Goal: Task Accomplishment & Management: Manage account settings

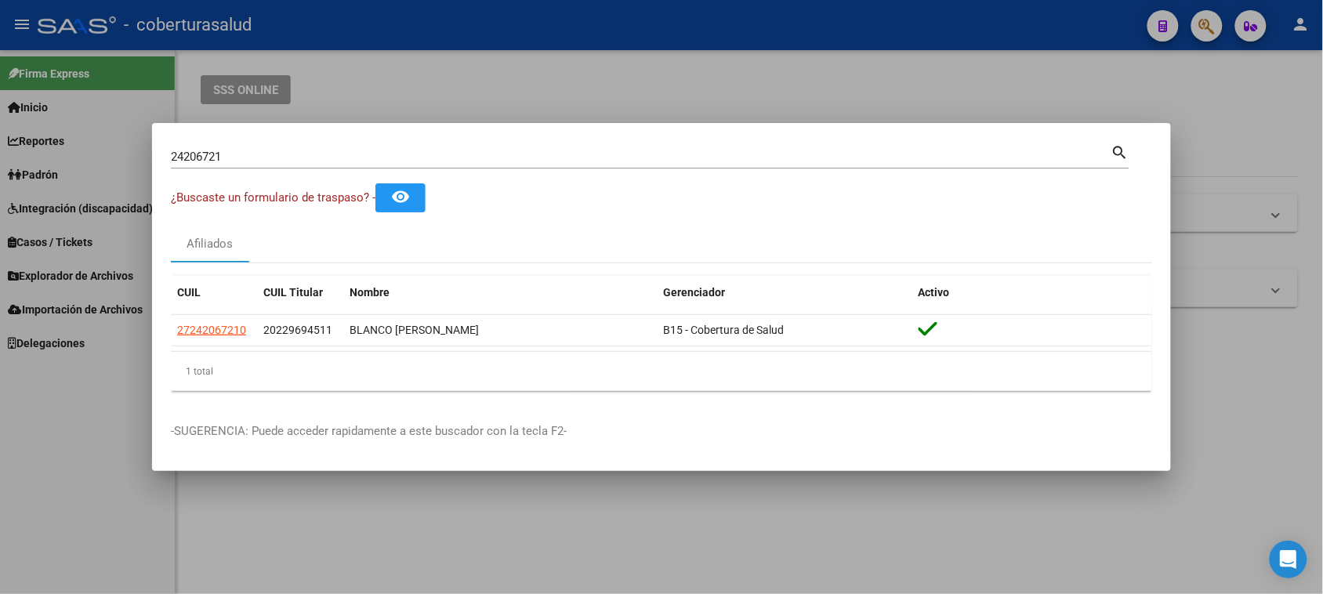
click at [231, 155] on input "24206721" at bounding box center [641, 157] width 940 height 14
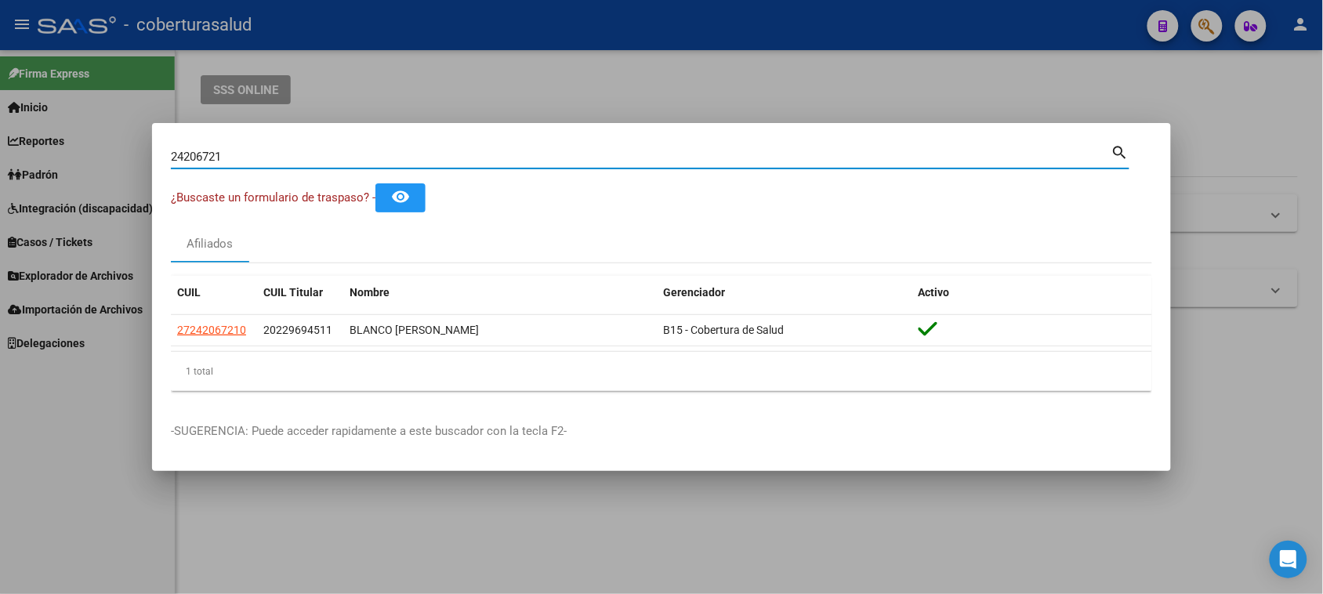
paste input "3260087"
type input "23260087"
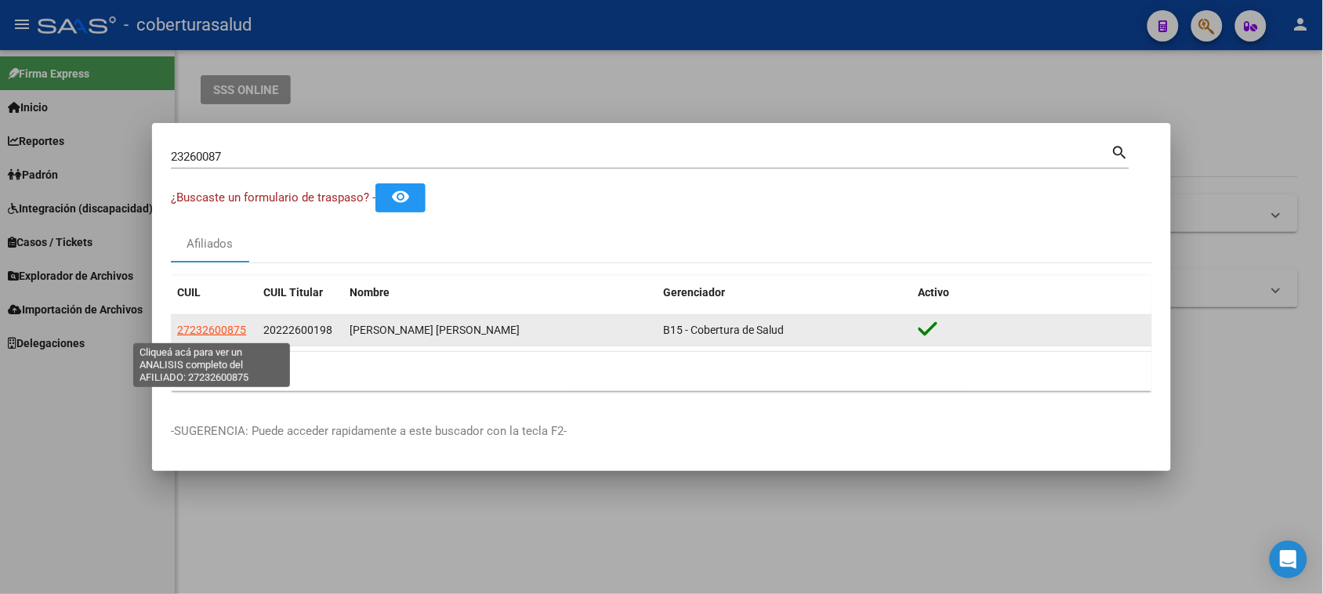
click at [201, 331] on span "27232600875" at bounding box center [211, 330] width 69 height 13
type textarea "27232600875"
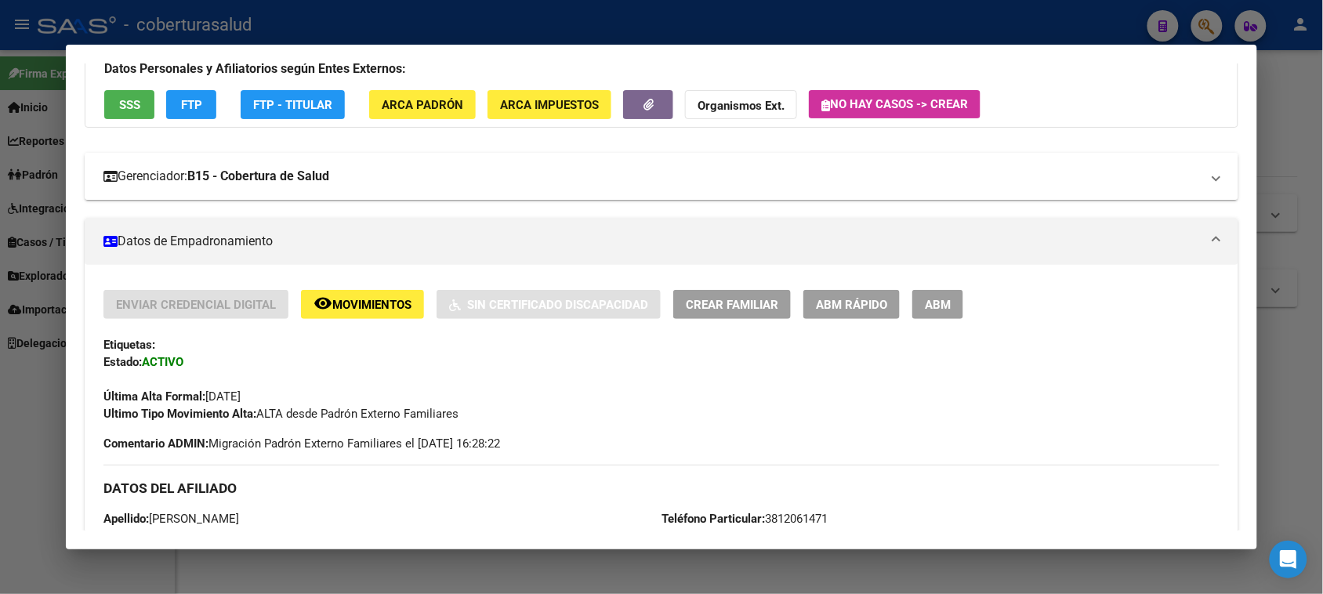
scroll to position [98, 0]
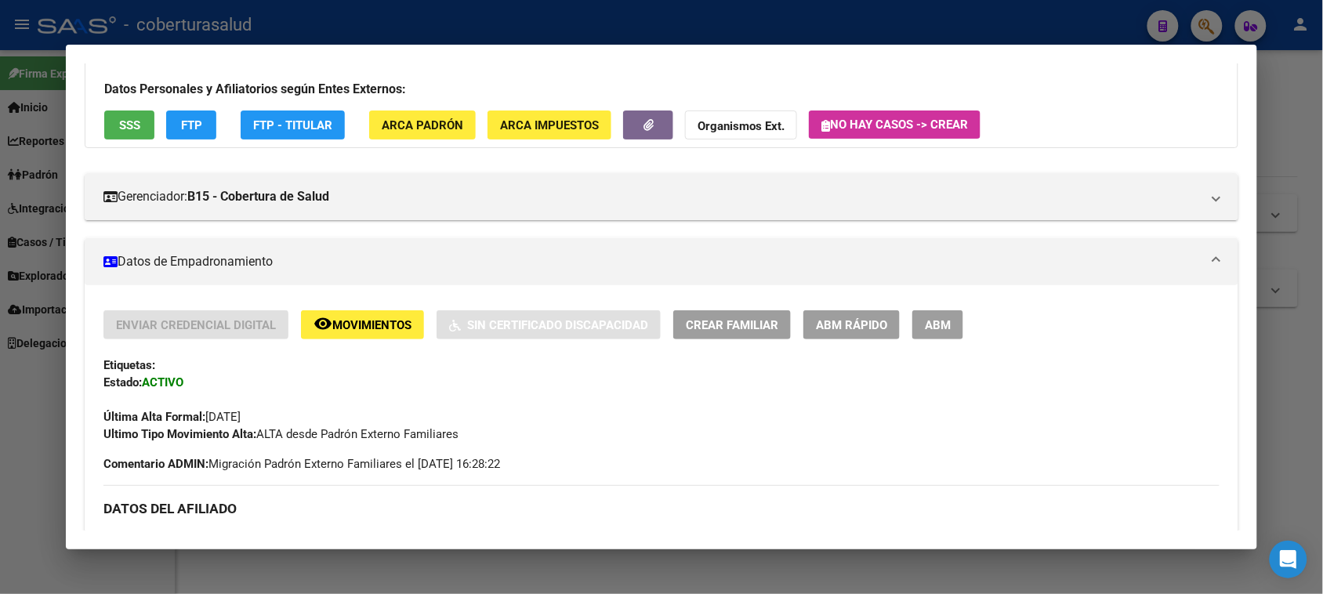
click at [392, 320] on span "Movimientos" at bounding box center [371, 325] width 79 height 14
click at [381, 321] on span "Movimientos" at bounding box center [371, 325] width 79 height 14
click at [945, 315] on button "ABM" at bounding box center [937, 324] width 51 height 29
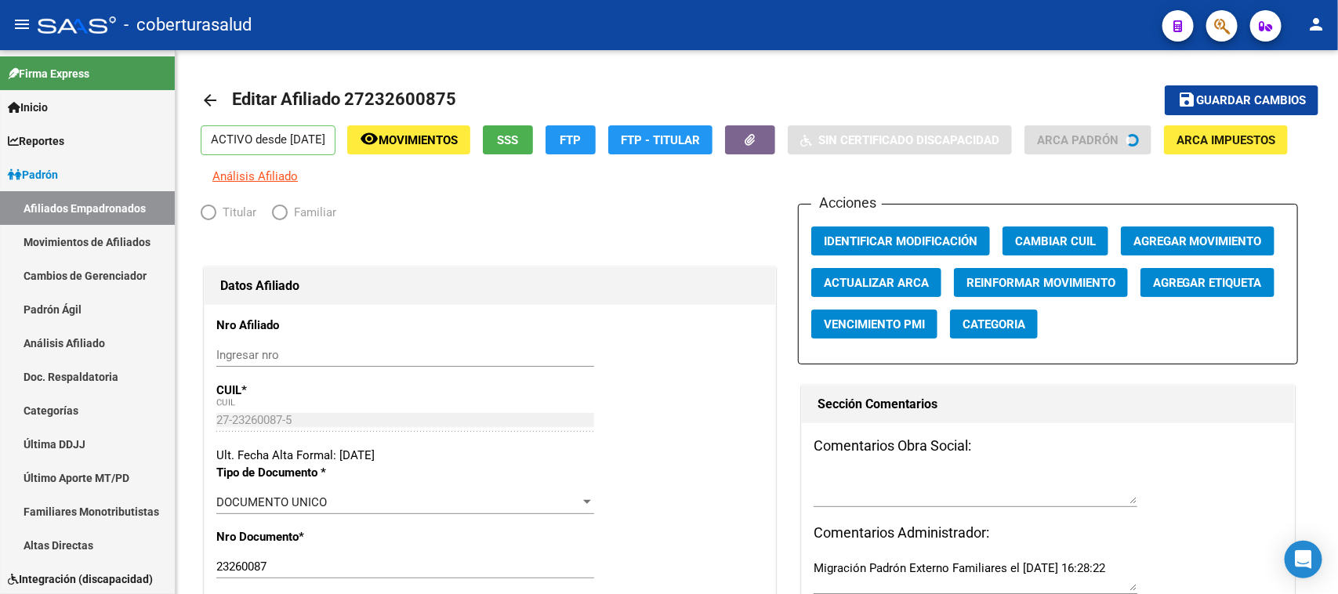
radio input "true"
type input "30-69718744-4"
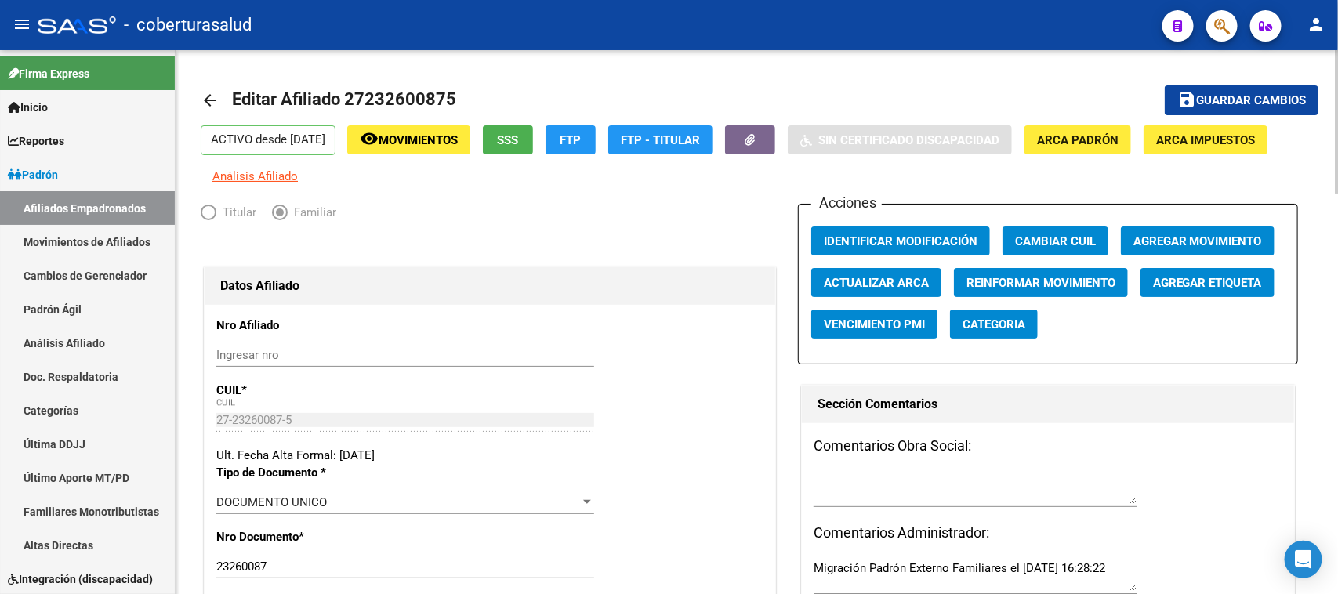
click at [1174, 228] on button "Agregar Movimiento" at bounding box center [1198, 240] width 154 height 29
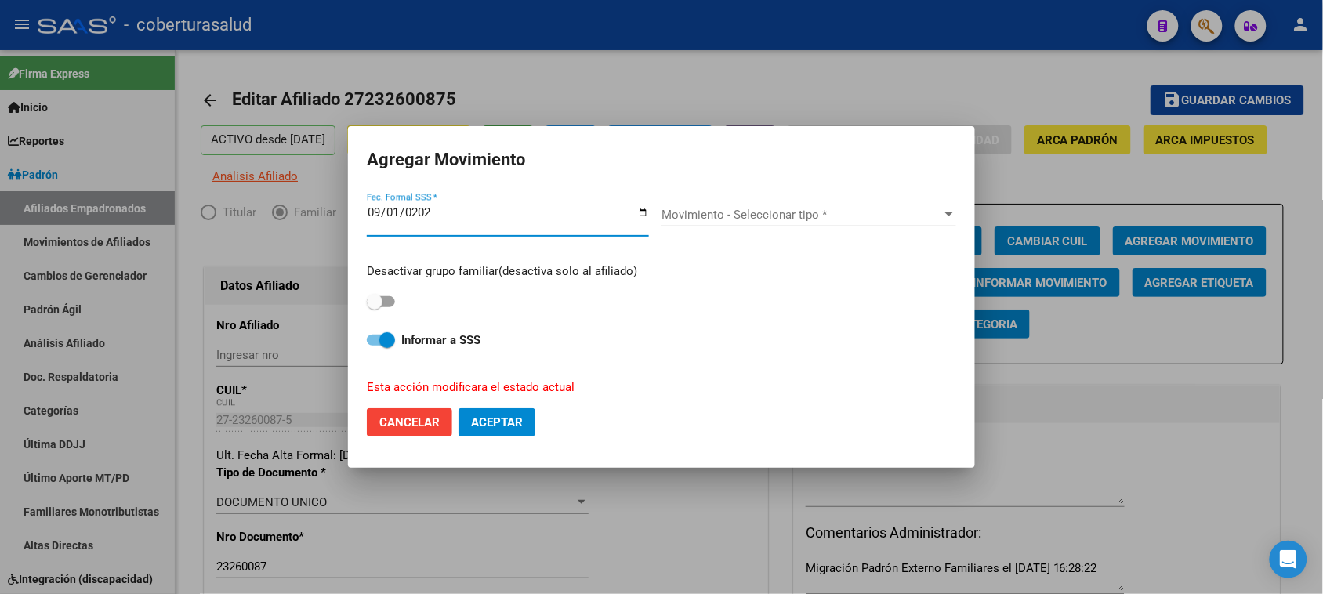
type input "[DATE]"
click at [733, 218] on span "Movimiento - Seleccionar tipo *" at bounding box center [801, 215] width 281 height 14
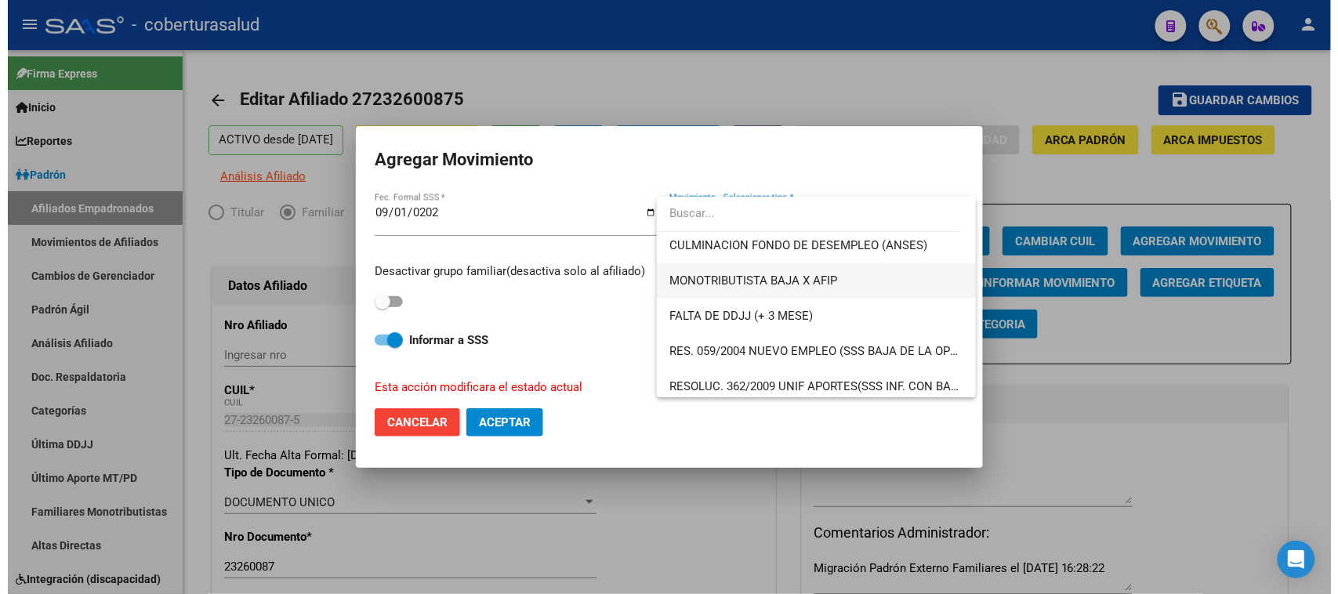
scroll to position [490, 0]
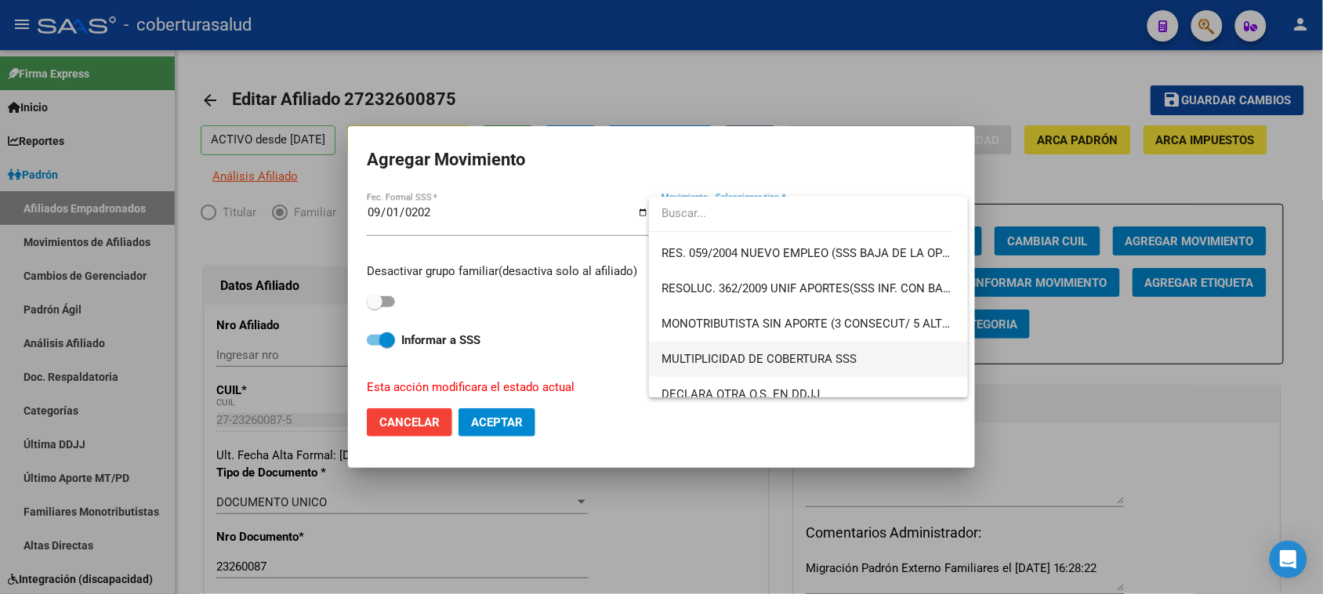
click at [887, 349] on span "MULTIPLICIDAD DE COBERTURA SSS" at bounding box center [808, 359] width 294 height 35
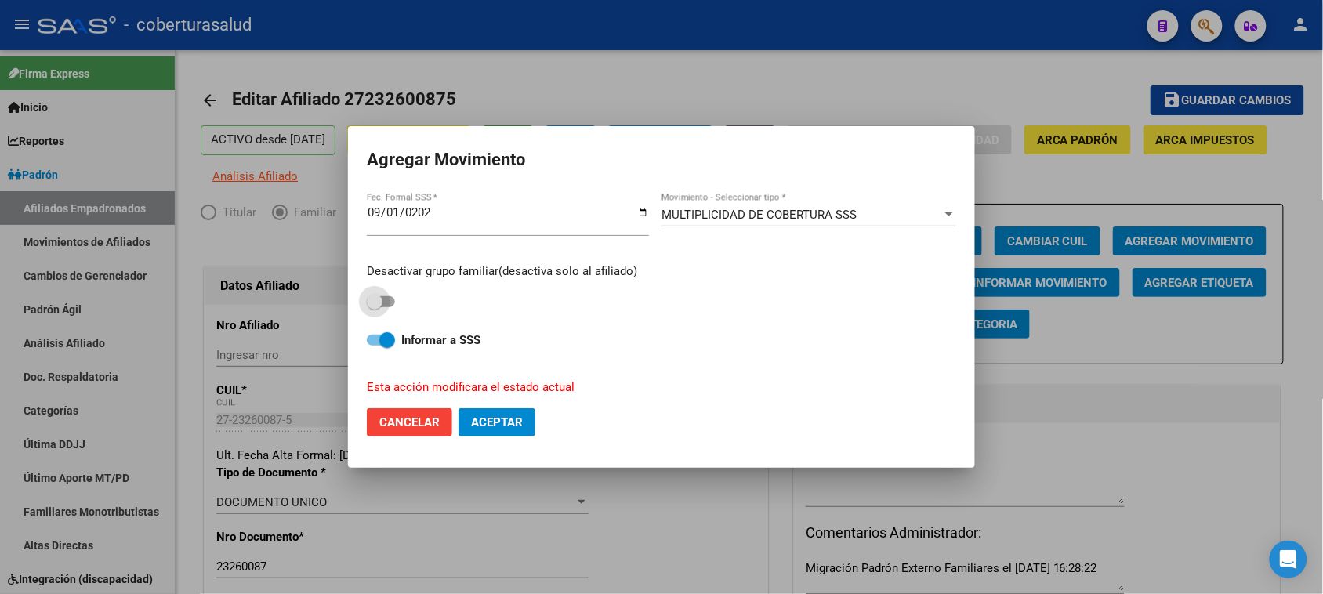
click at [385, 300] on span at bounding box center [381, 301] width 28 height 11
click at [375, 307] on input "checkbox" at bounding box center [374, 307] width 1 height 1
checkbox input "true"
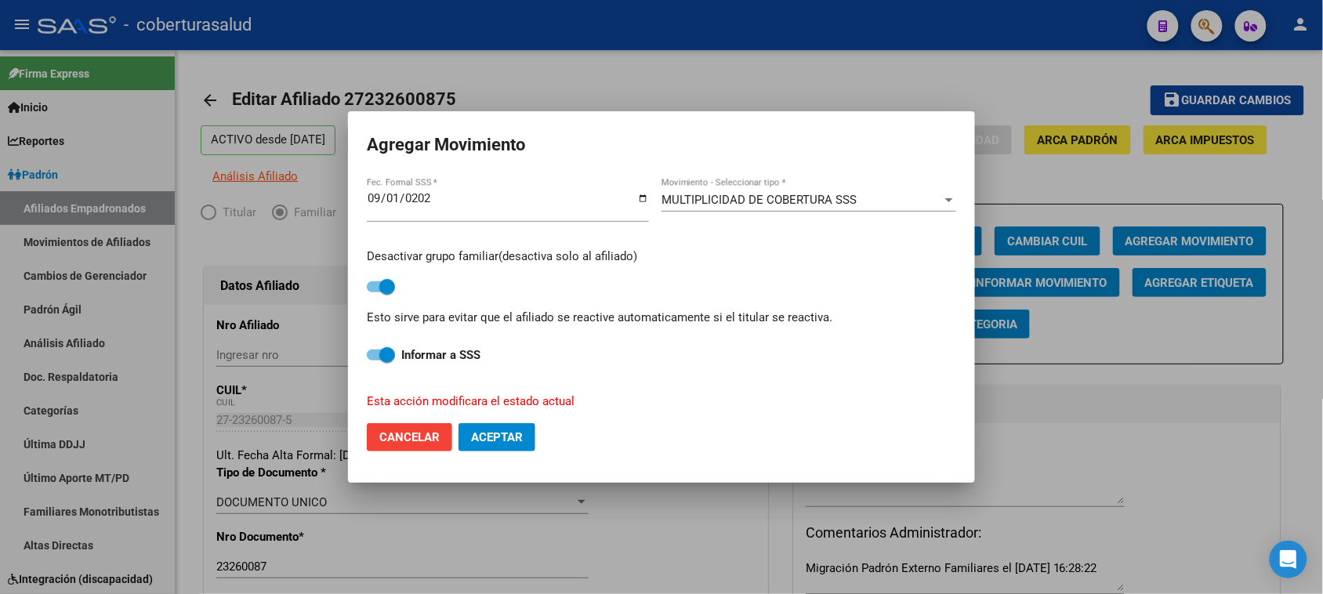
click at [509, 430] on span "Aceptar" at bounding box center [497, 437] width 52 height 14
checkbox input "false"
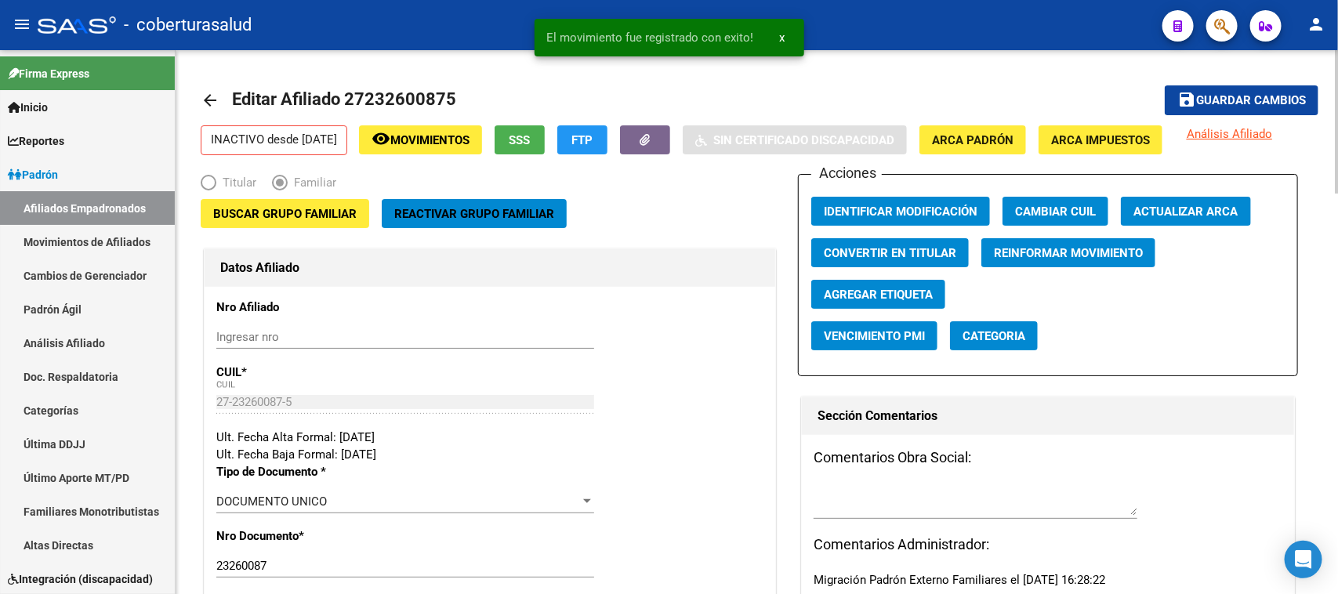
click at [1193, 92] on mat-icon "save" at bounding box center [1186, 99] width 19 height 19
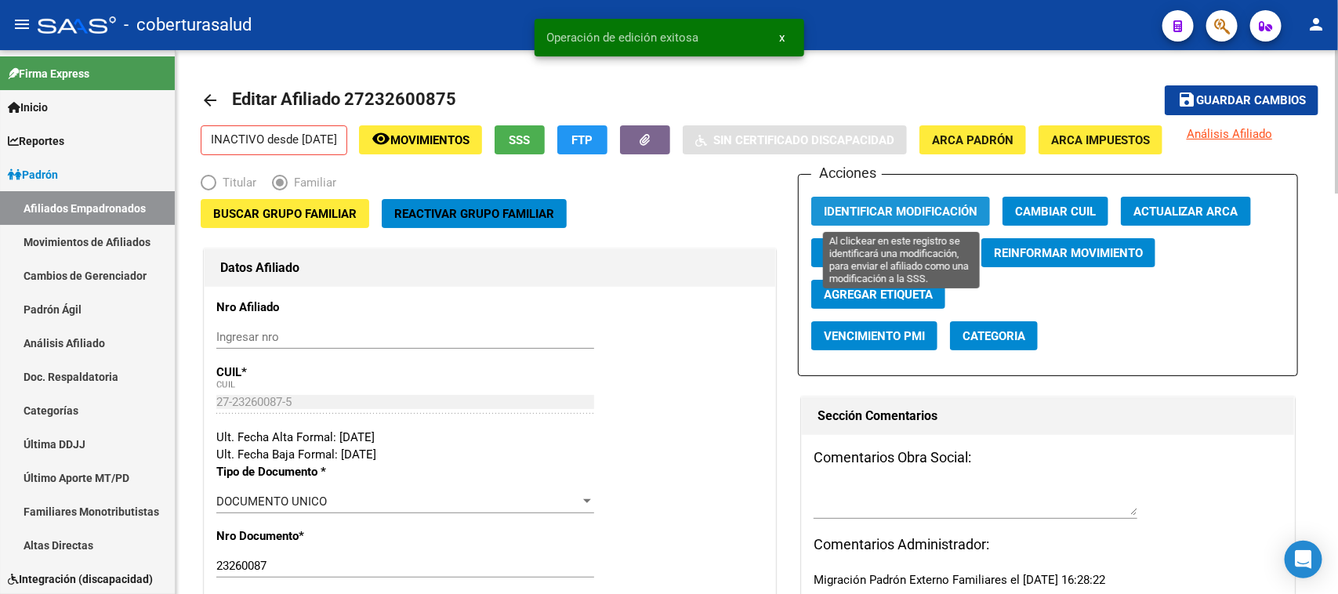
click at [907, 201] on button "Identificar Modificación" at bounding box center [900, 211] width 179 height 29
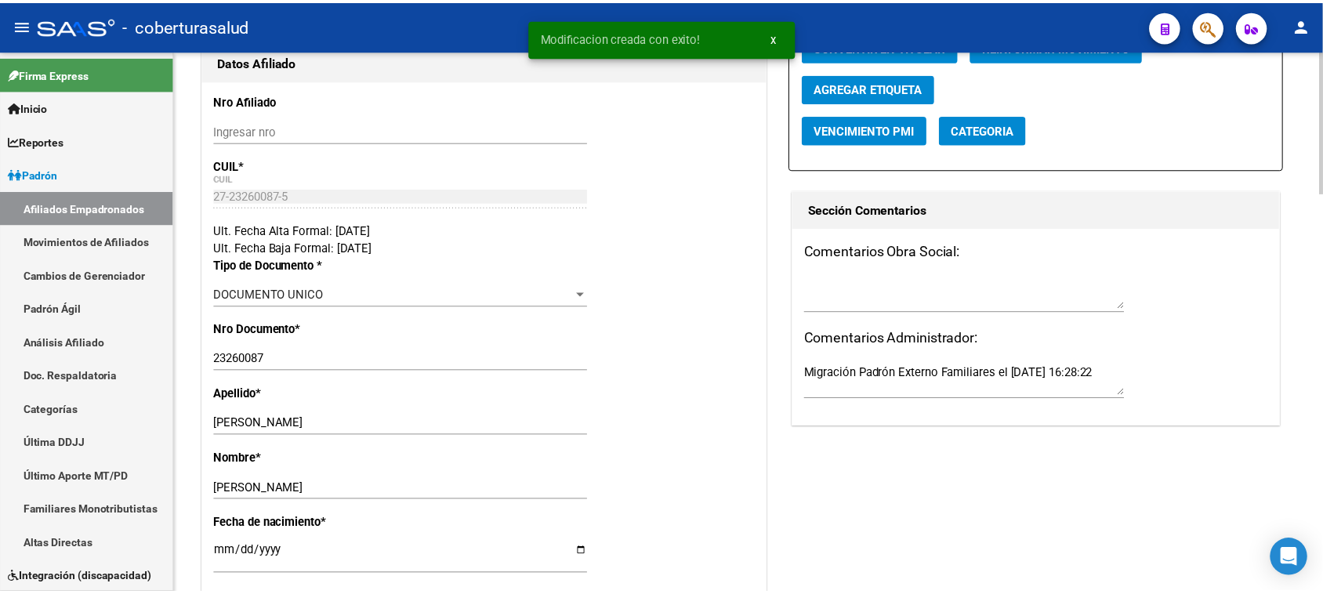
scroll to position [0, 0]
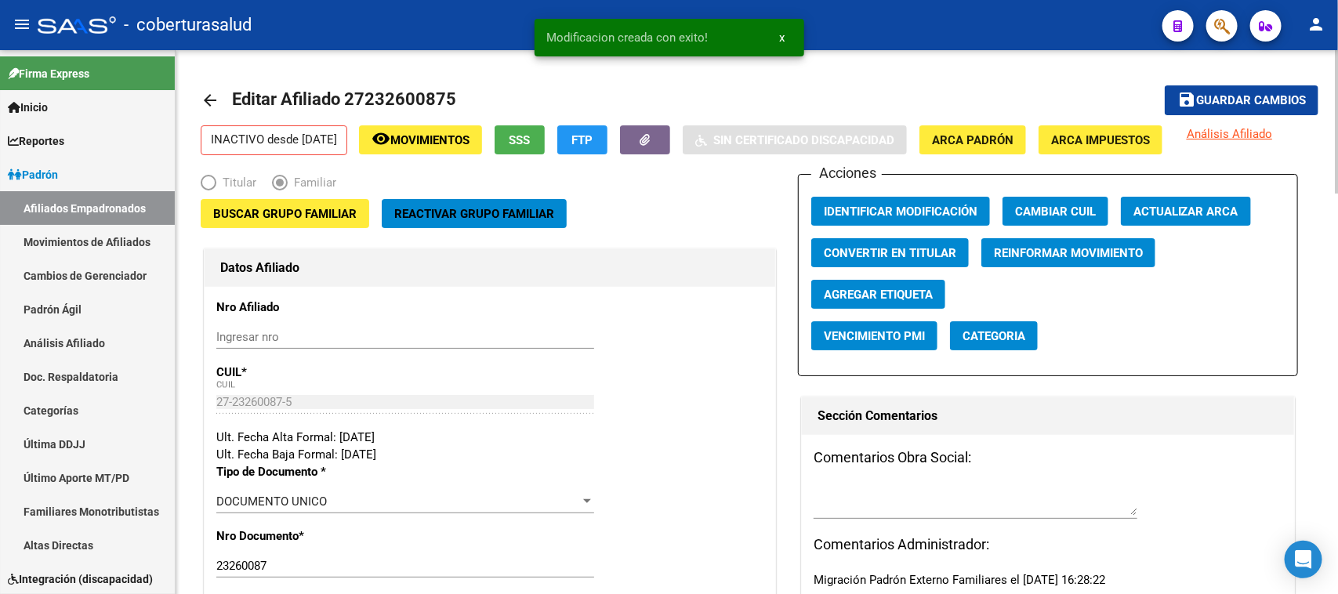
click at [384, 95] on span "Editar Afiliado 27232600875" at bounding box center [344, 99] width 224 height 20
copy h1 "27232600875"
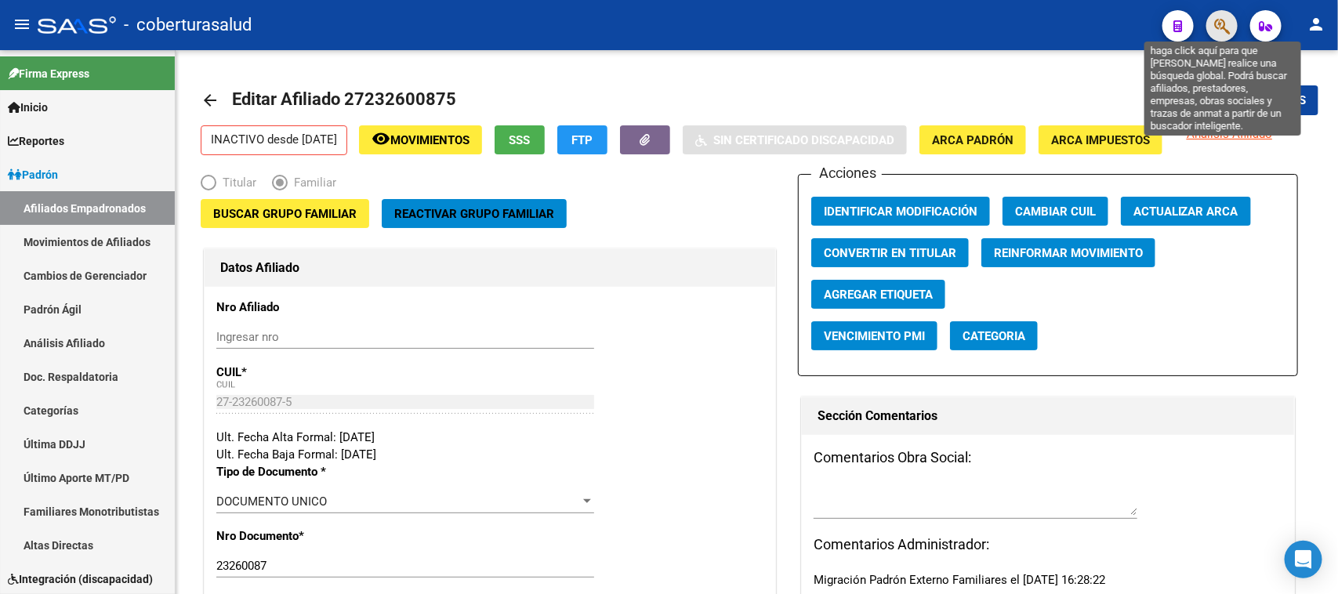
click at [1222, 30] on icon "button" at bounding box center [1222, 26] width 16 height 18
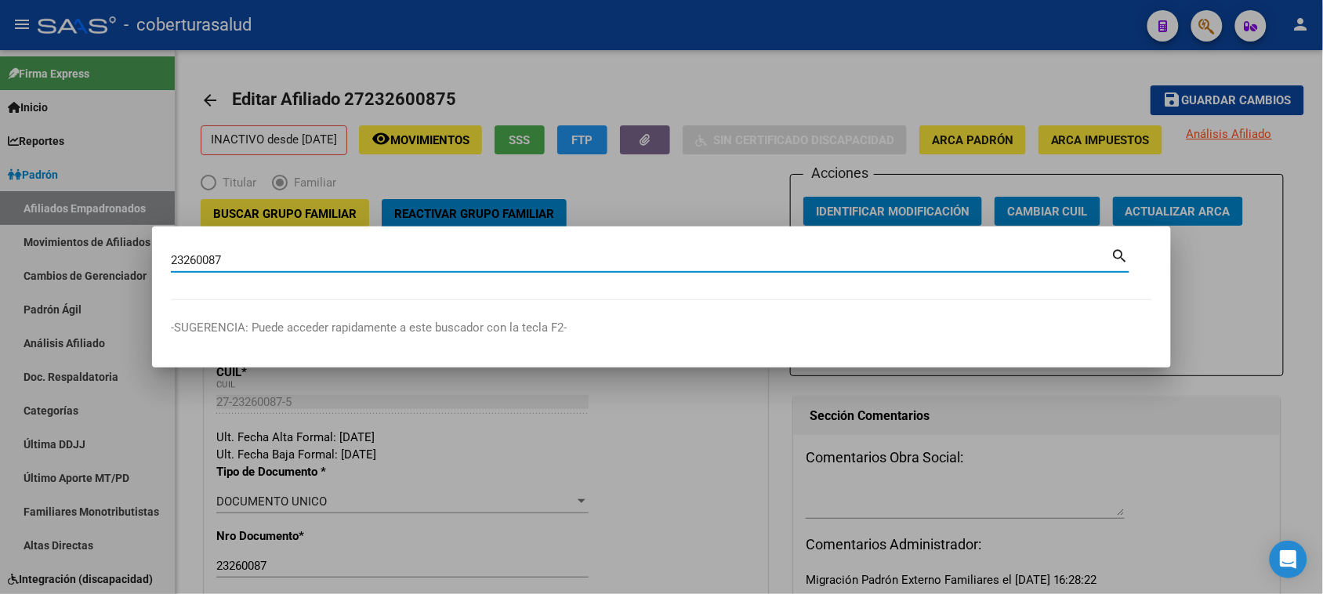
type input "23260087"
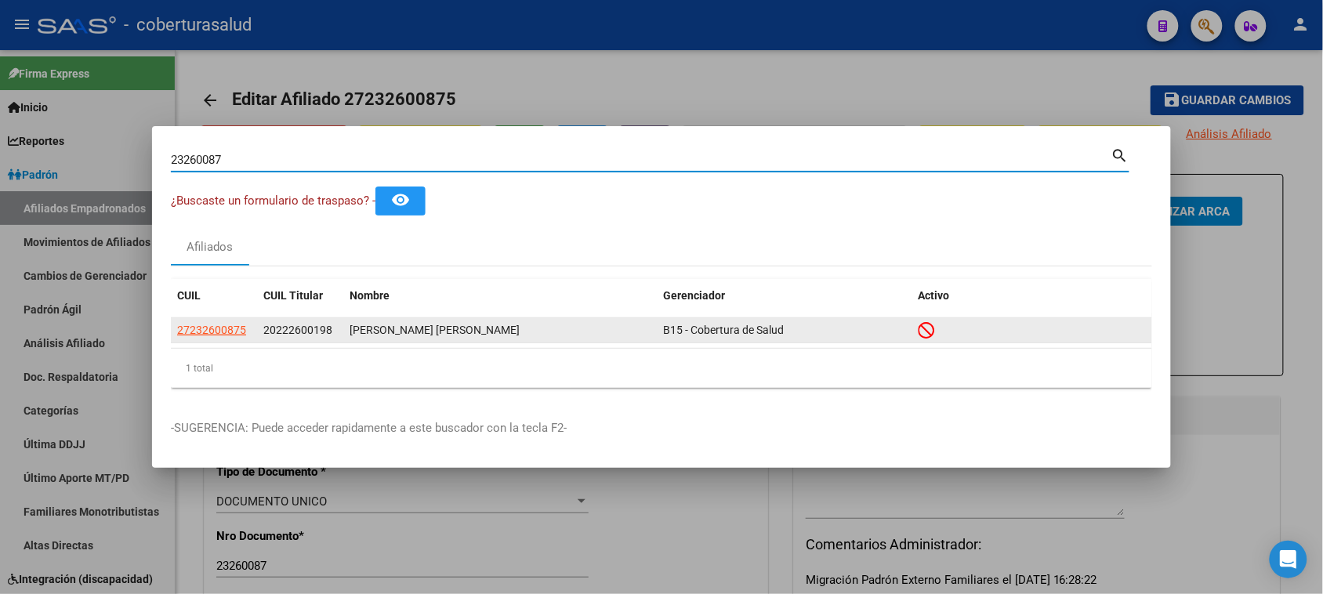
click at [294, 331] on span "20222600198" at bounding box center [297, 330] width 69 height 13
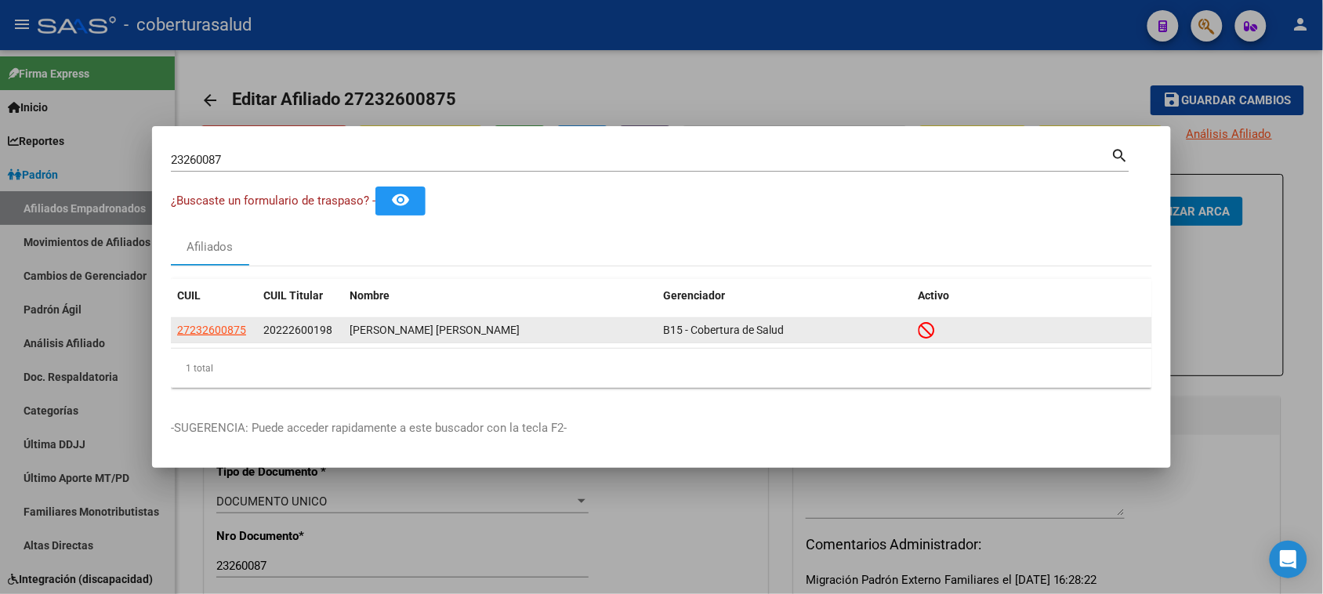
click at [294, 331] on span "20222600198" at bounding box center [297, 330] width 69 height 13
click at [224, 331] on span "27232600875" at bounding box center [211, 330] width 69 height 13
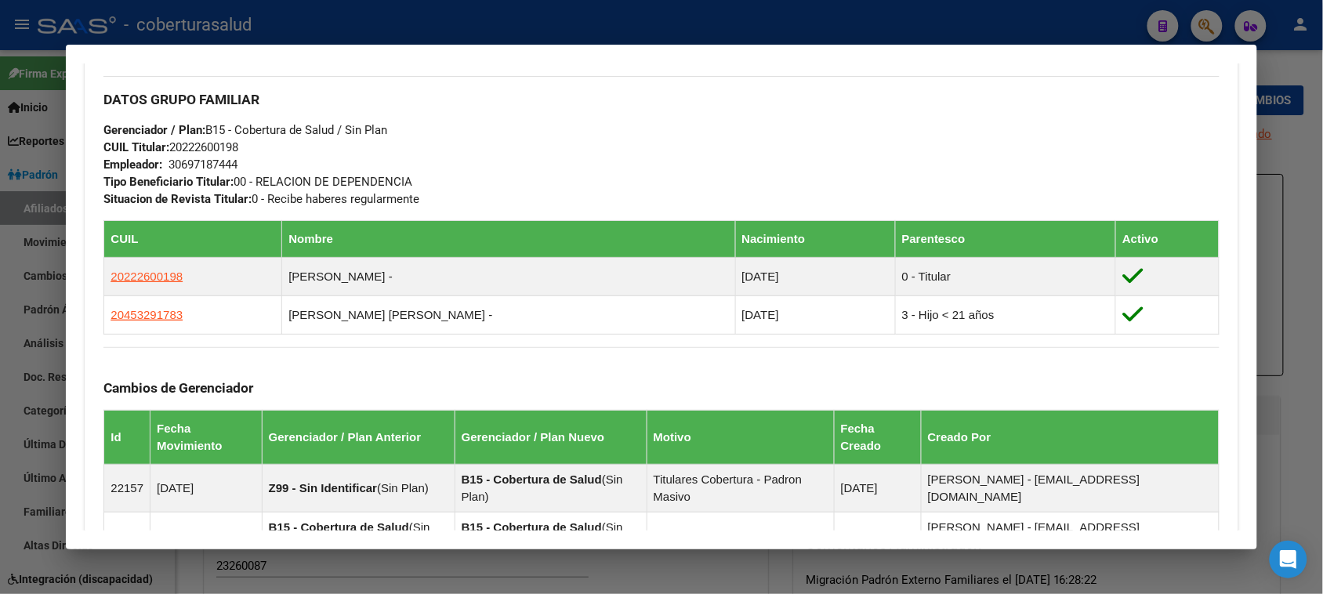
scroll to position [784, 0]
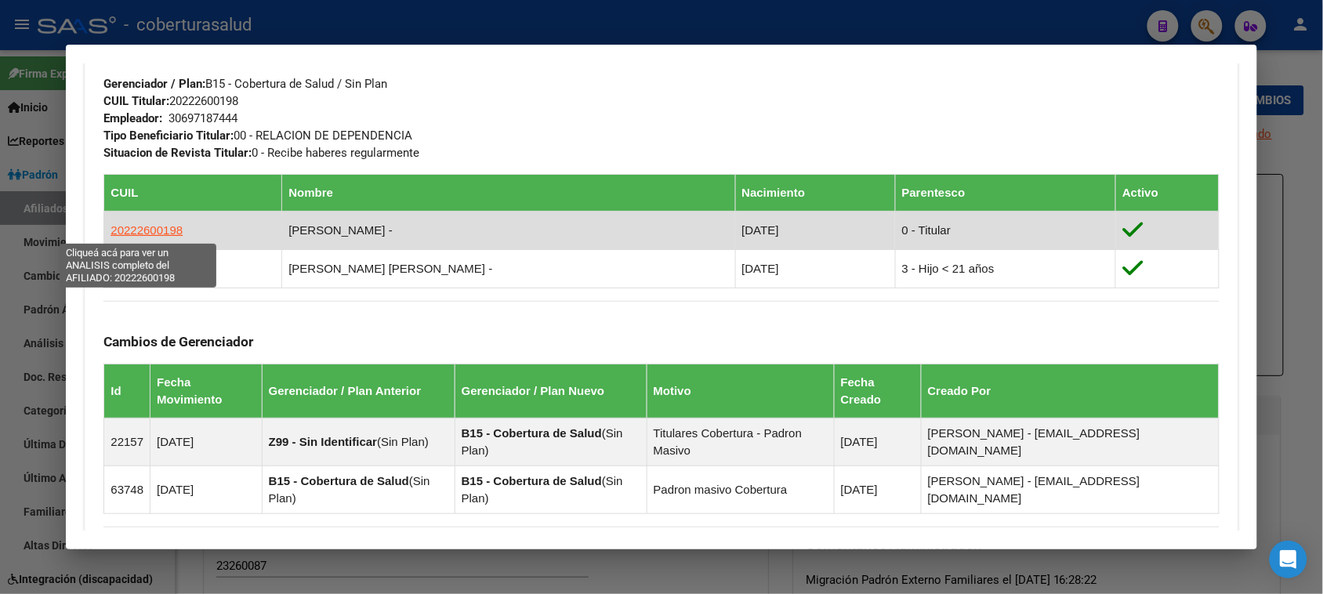
click at [134, 226] on span "20222600198" at bounding box center [146, 229] width 72 height 13
type textarea "20222600198"
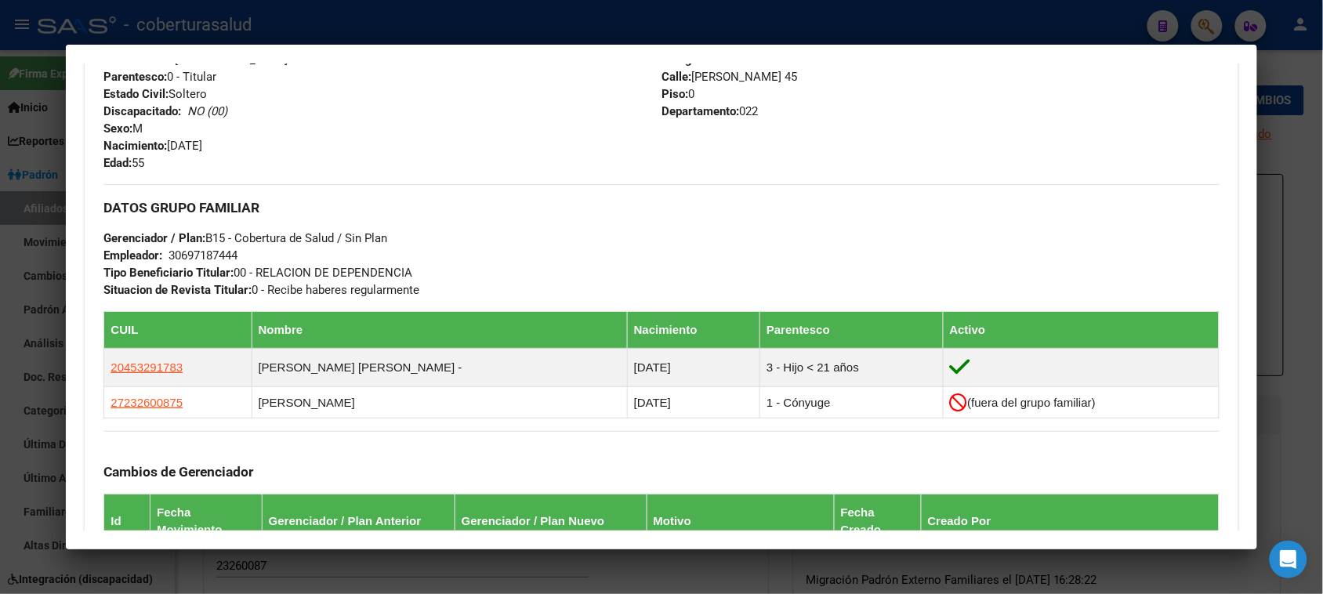
scroll to position [588, 0]
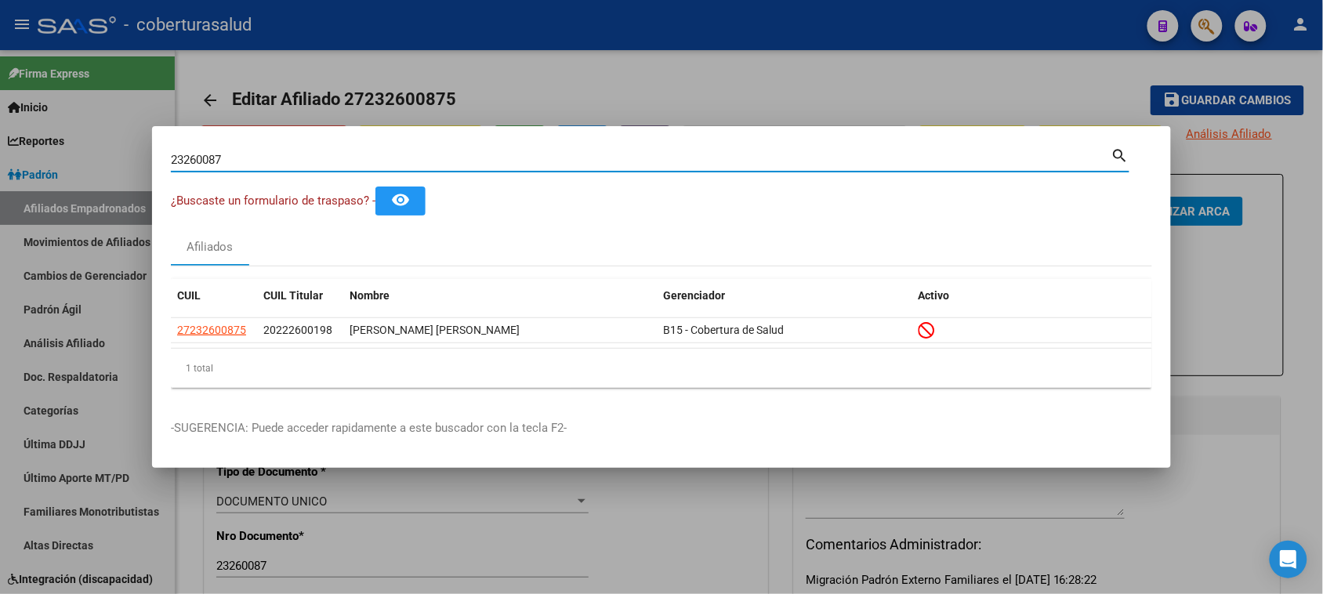
click at [369, 166] on input "23260087" at bounding box center [641, 160] width 940 height 14
paste input "4666696"
type input "46666967"
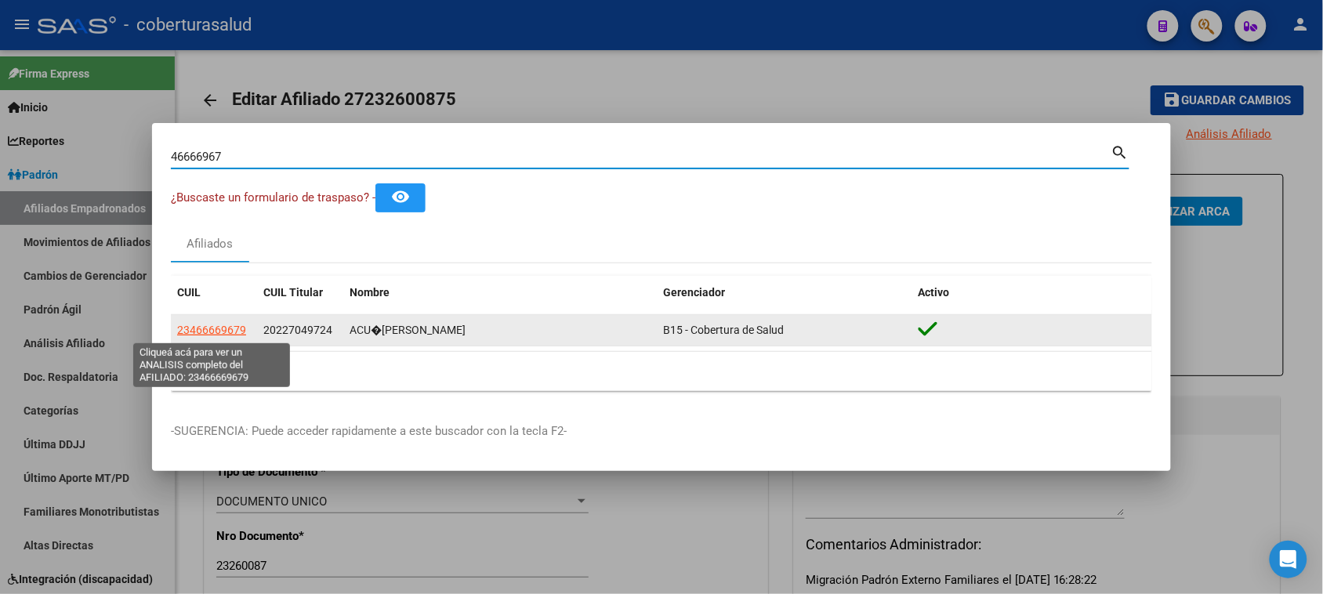
click at [217, 331] on span "23466669679" at bounding box center [211, 330] width 69 height 13
type textarea "23466669679"
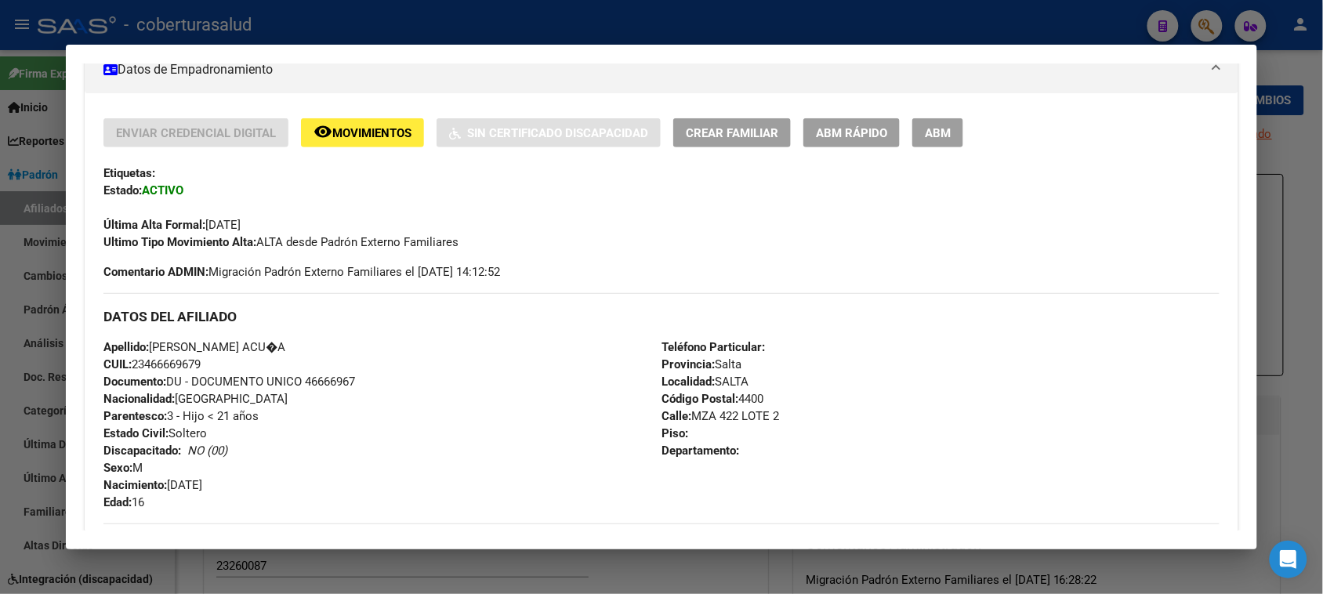
scroll to position [392, 0]
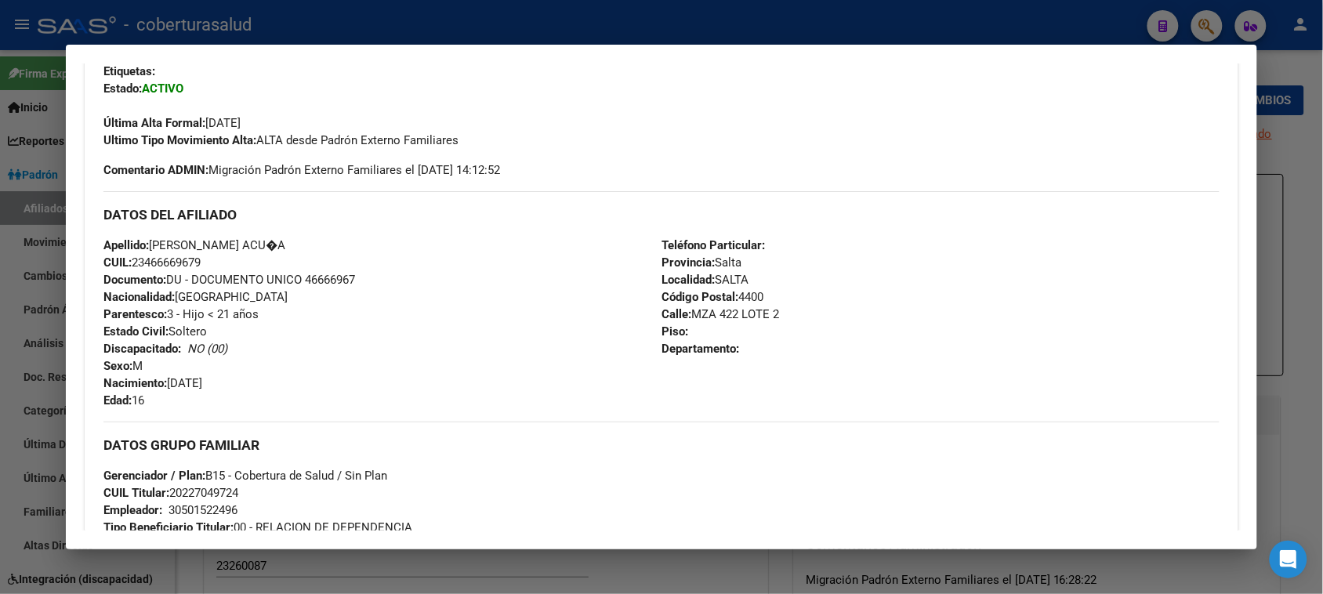
drag, startPoint x: 243, startPoint y: 373, endPoint x: 166, endPoint y: 377, distance: 76.9
click at [132, 374] on div "Apellido: [PERSON_NAME] ACU�A CUIL: 23466669679 Documento: DU - DOCUMENTO UNICO…" at bounding box center [382, 323] width 558 height 172
drag, startPoint x: 161, startPoint y: 375, endPoint x: 234, endPoint y: 378, distance: 72.9
click at [234, 378] on div "Apellido: [PERSON_NAME] ACU�A CUIL: 23466669679 Documento: DU - DOCUMENTO UNICO…" at bounding box center [382, 323] width 558 height 172
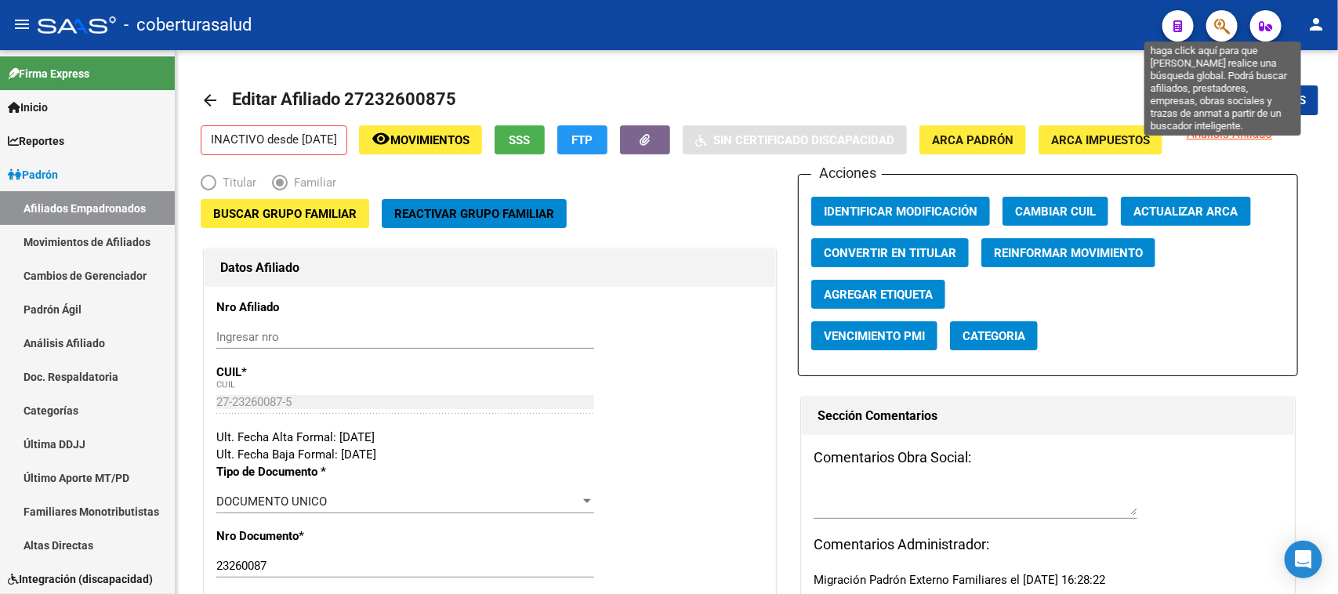
click at [1225, 22] on icon "button" at bounding box center [1222, 26] width 16 height 18
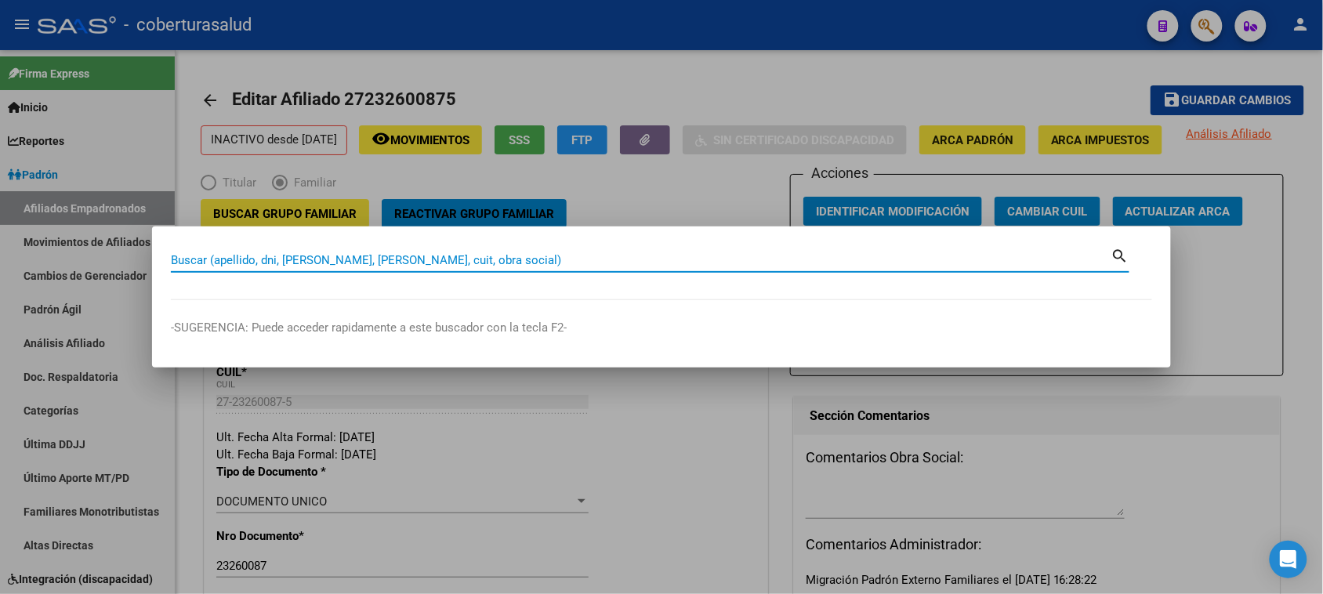
paste input "44565878"
type input "44565878"
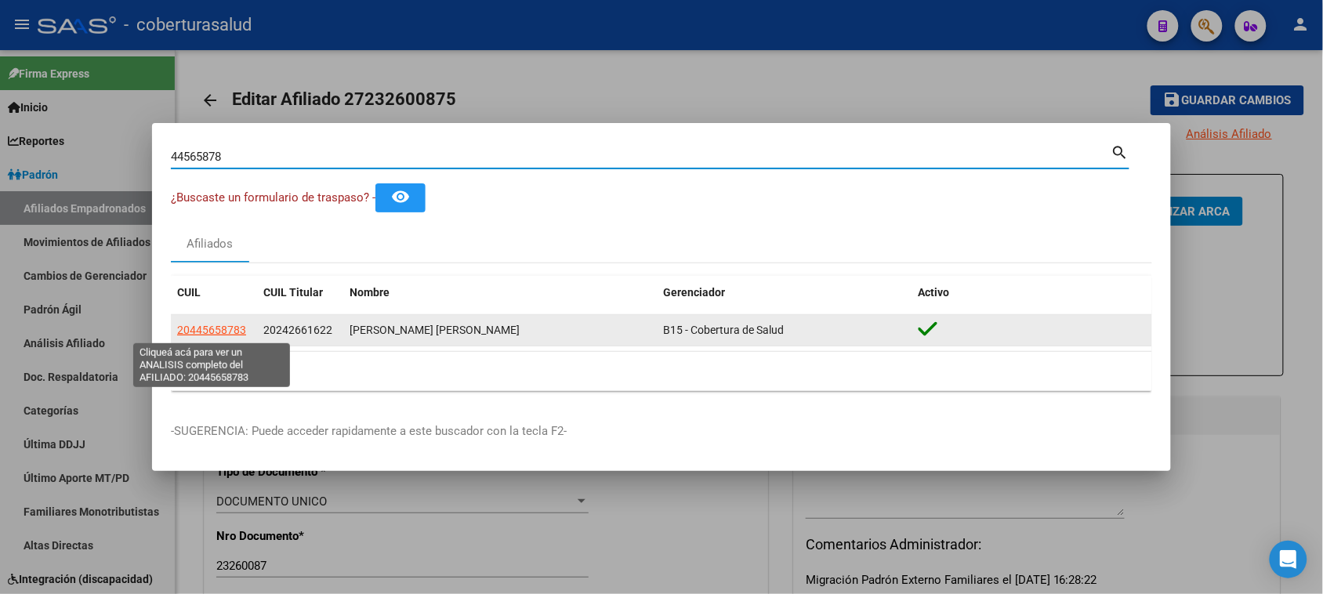
click at [231, 328] on span "20445658783" at bounding box center [211, 330] width 69 height 13
type textarea "20445658783"
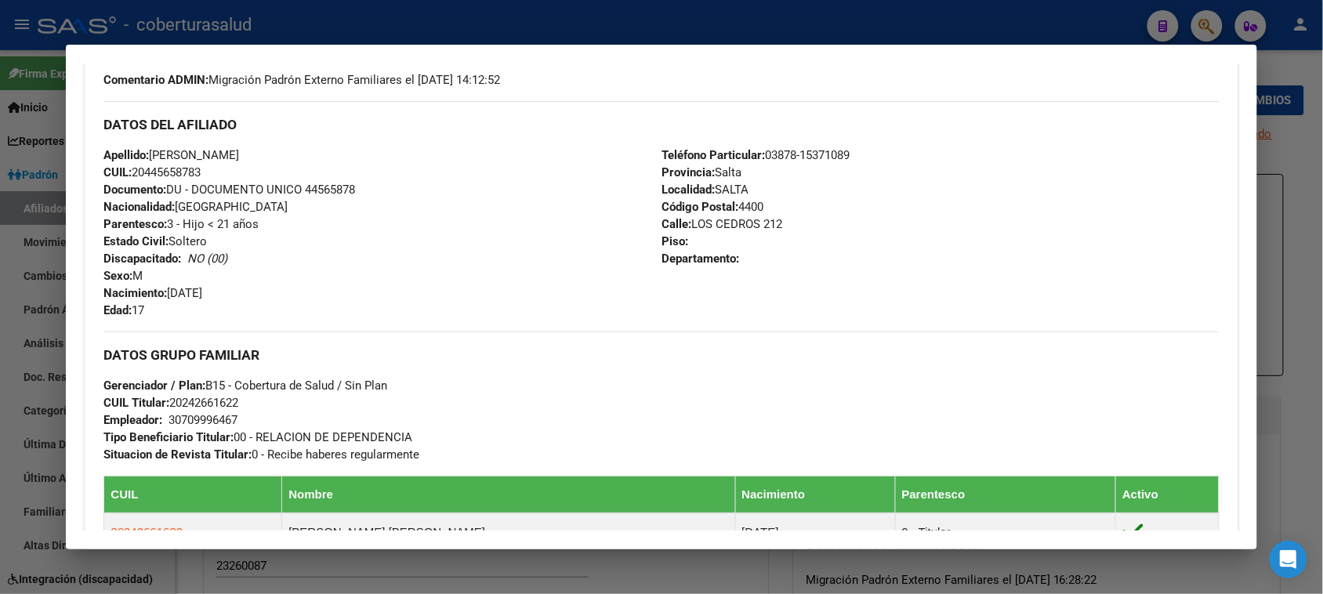
scroll to position [490, 0]
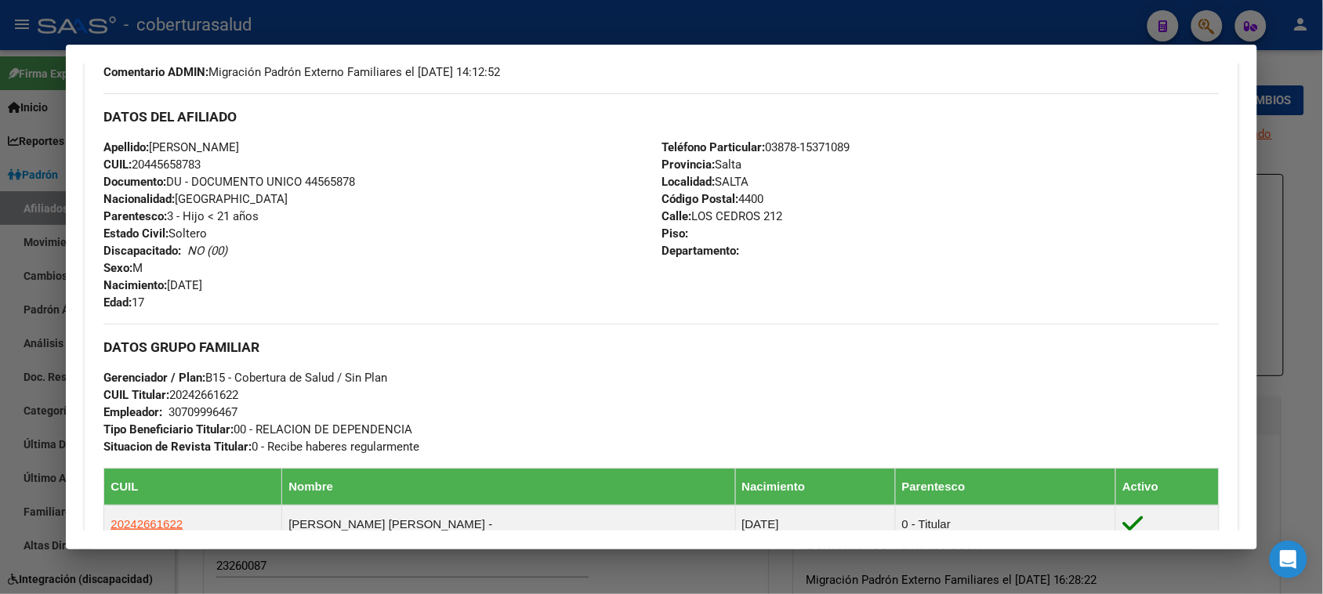
drag, startPoint x: 236, startPoint y: 280, endPoint x: 103, endPoint y: 280, distance: 133.2
click at [103, 280] on div "Apellido: [PERSON_NAME] CUIL: 20445658783 Documento: DU - DOCUMENTO UNICO 44565…" at bounding box center [382, 225] width 558 height 172
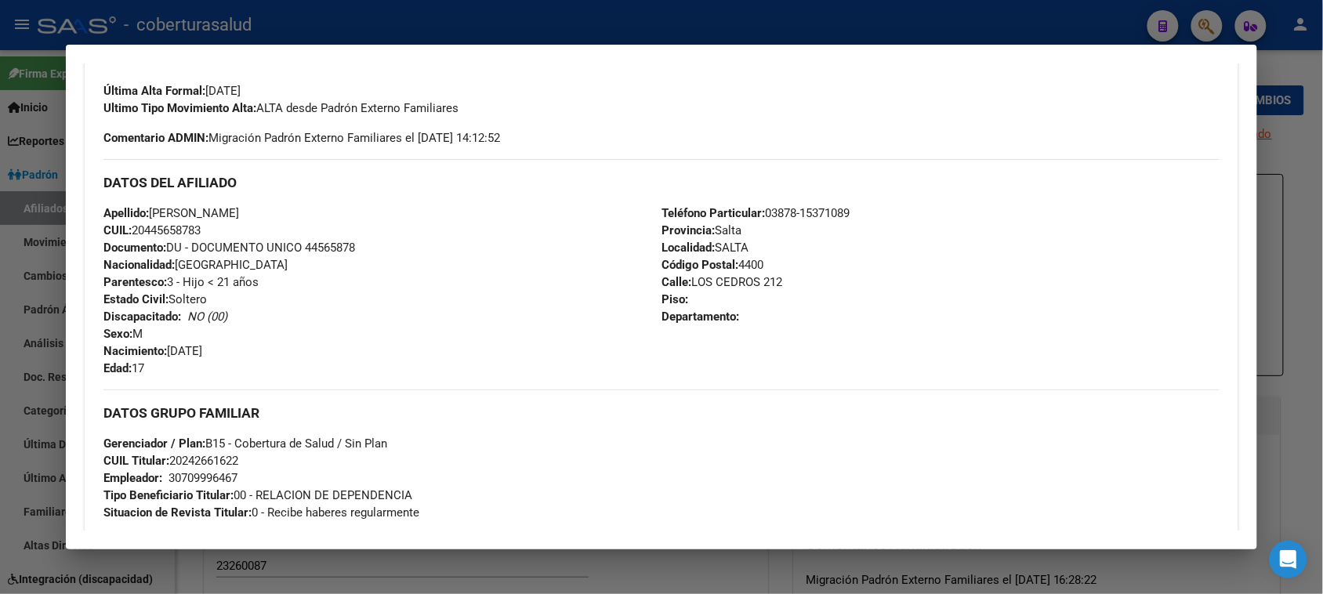
scroll to position [392, 0]
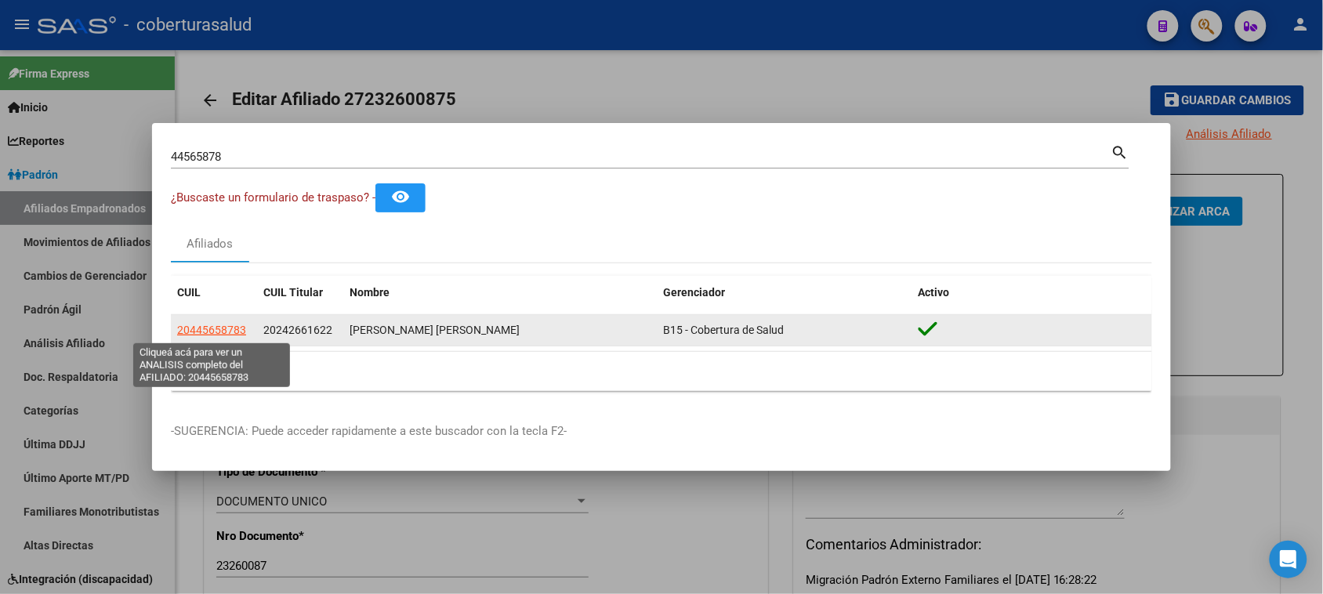
click at [190, 336] on span "20445658783" at bounding box center [211, 330] width 69 height 13
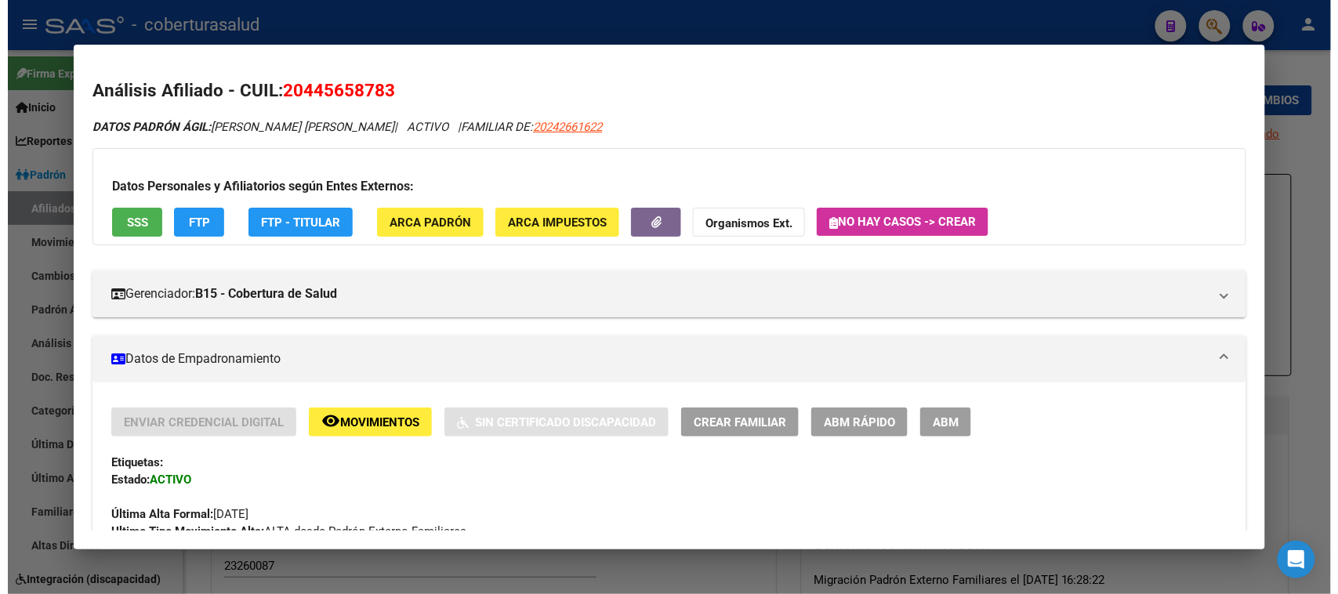
scroll to position [0, 0]
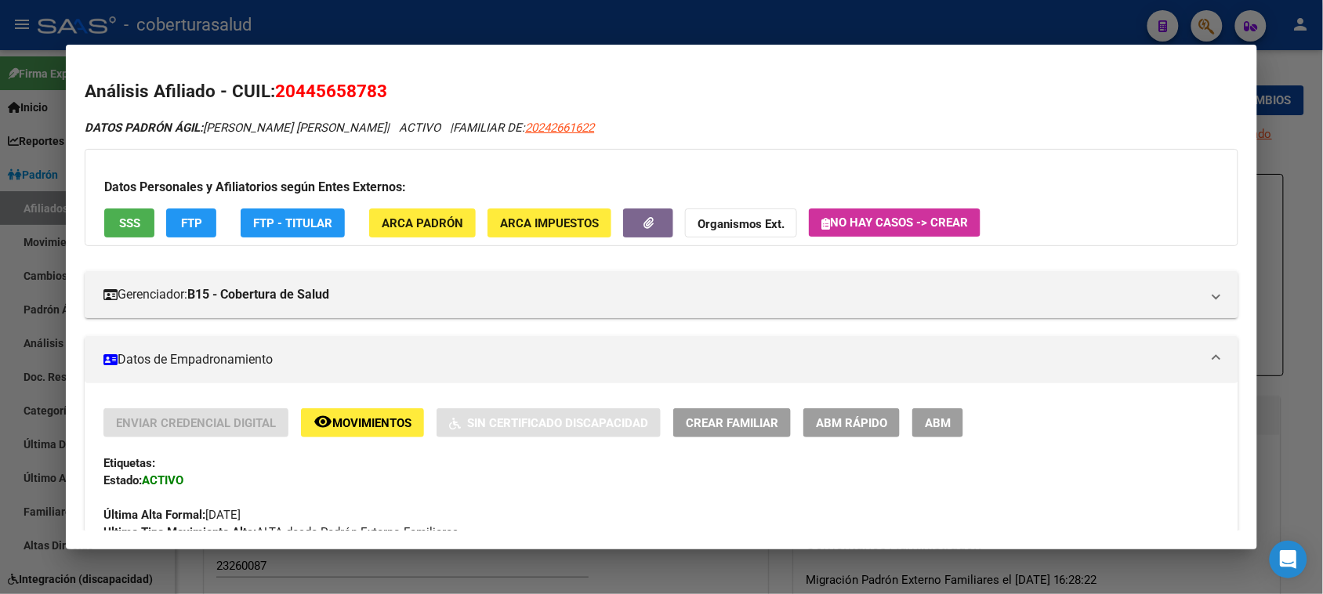
click at [925, 418] on span "ABM" at bounding box center [938, 423] width 26 height 14
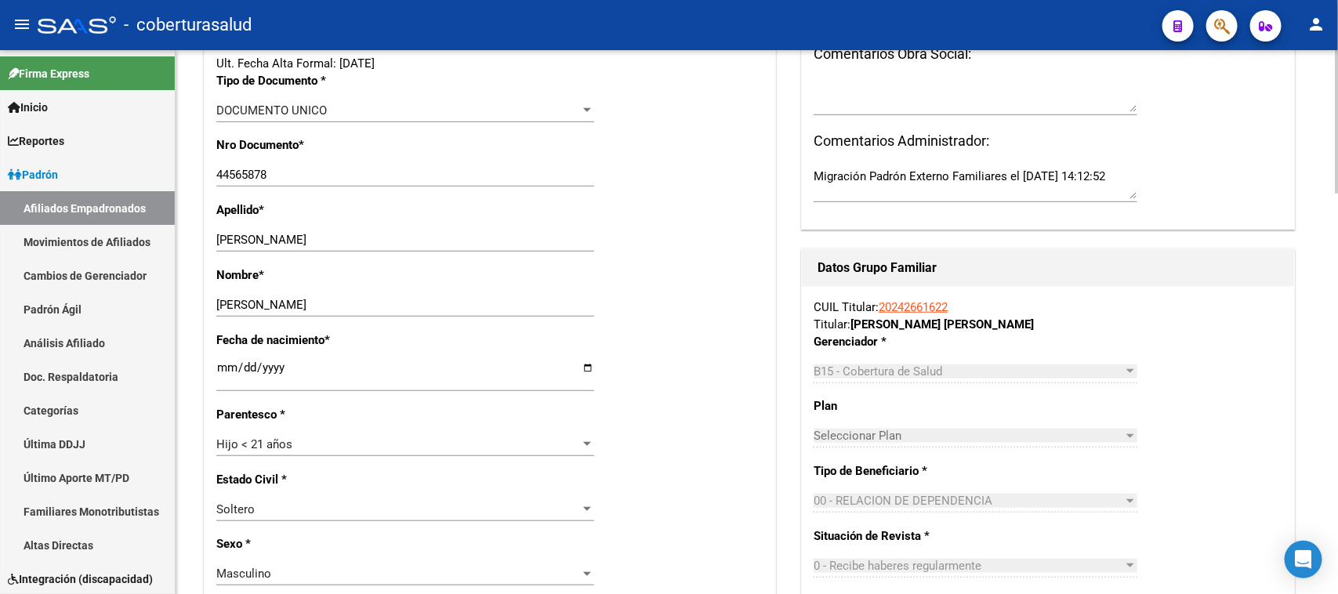
scroll to position [380, 0]
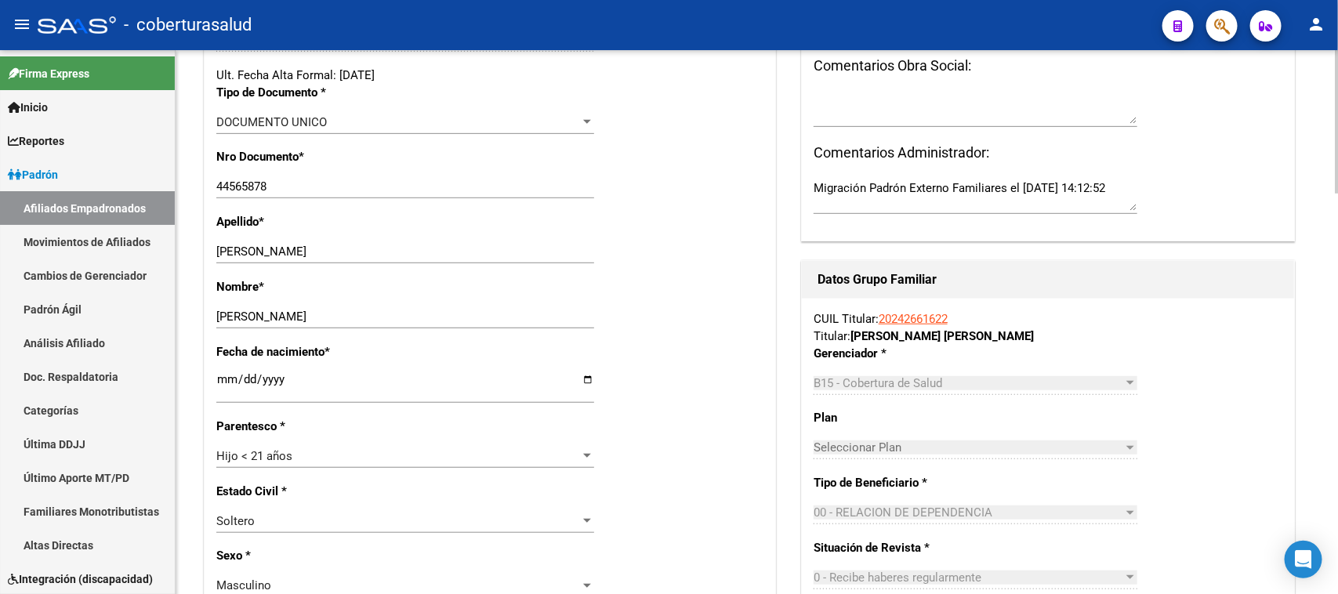
click at [290, 382] on input "[DATE]" at bounding box center [405, 385] width 378 height 25
click at [287, 378] on input "[DATE]" at bounding box center [405, 385] width 378 height 25
click at [270, 377] on input "[DATE]" at bounding box center [405, 385] width 378 height 25
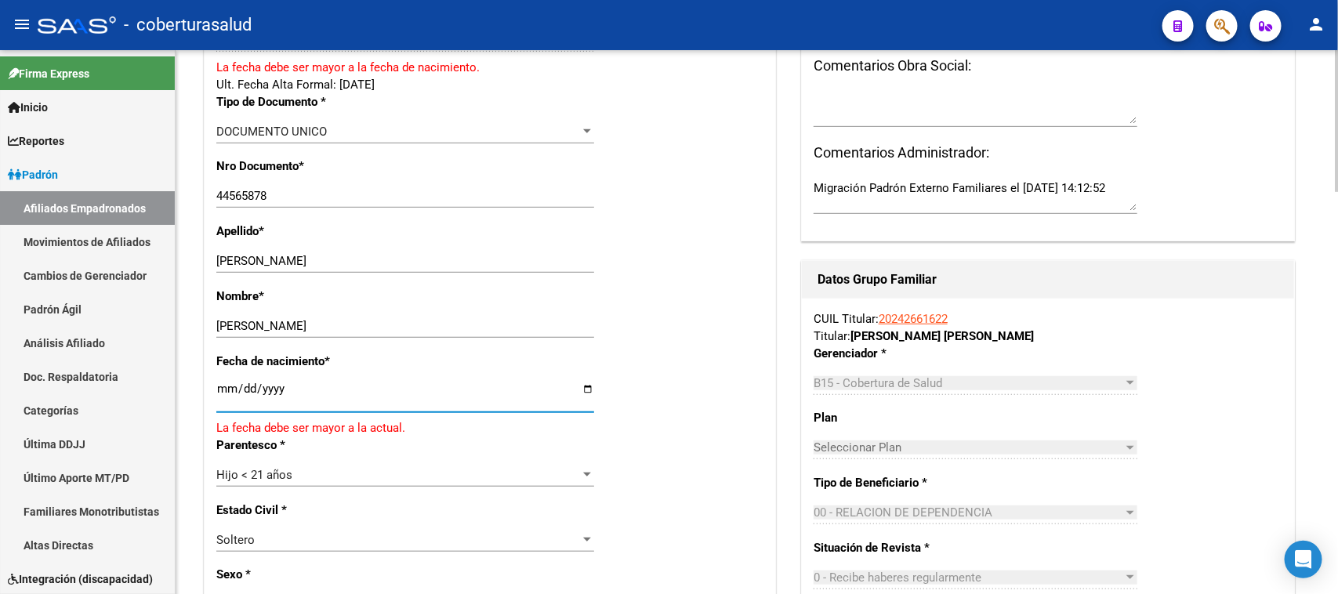
type input "[DATE]"
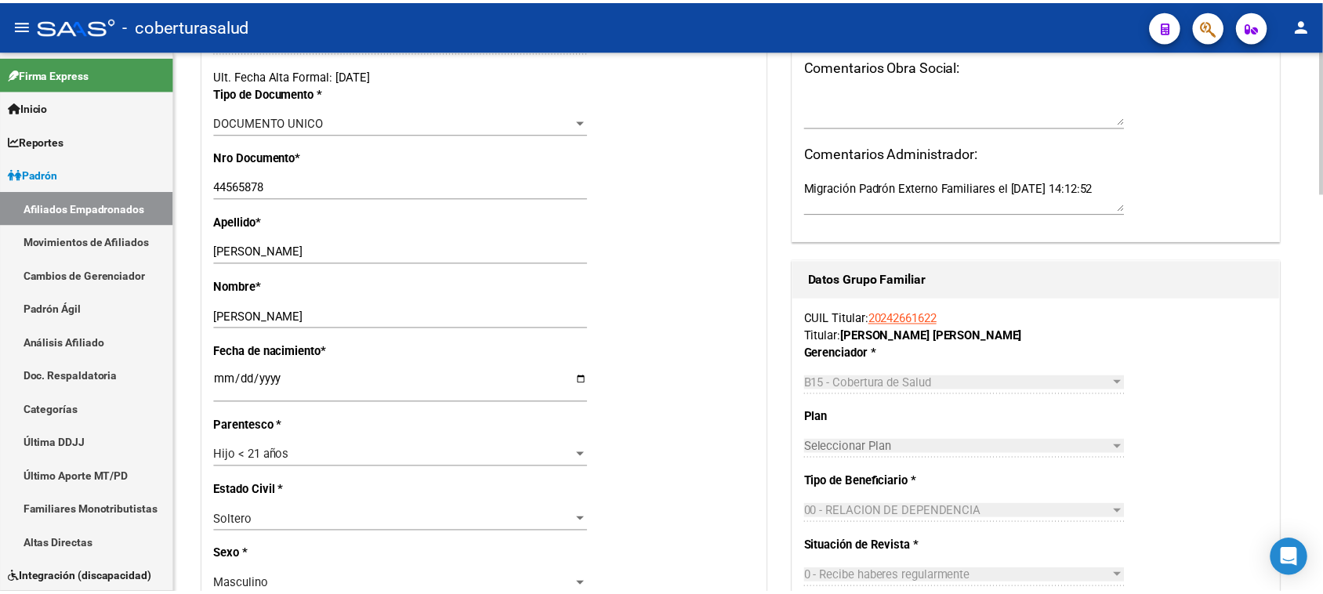
scroll to position [0, 0]
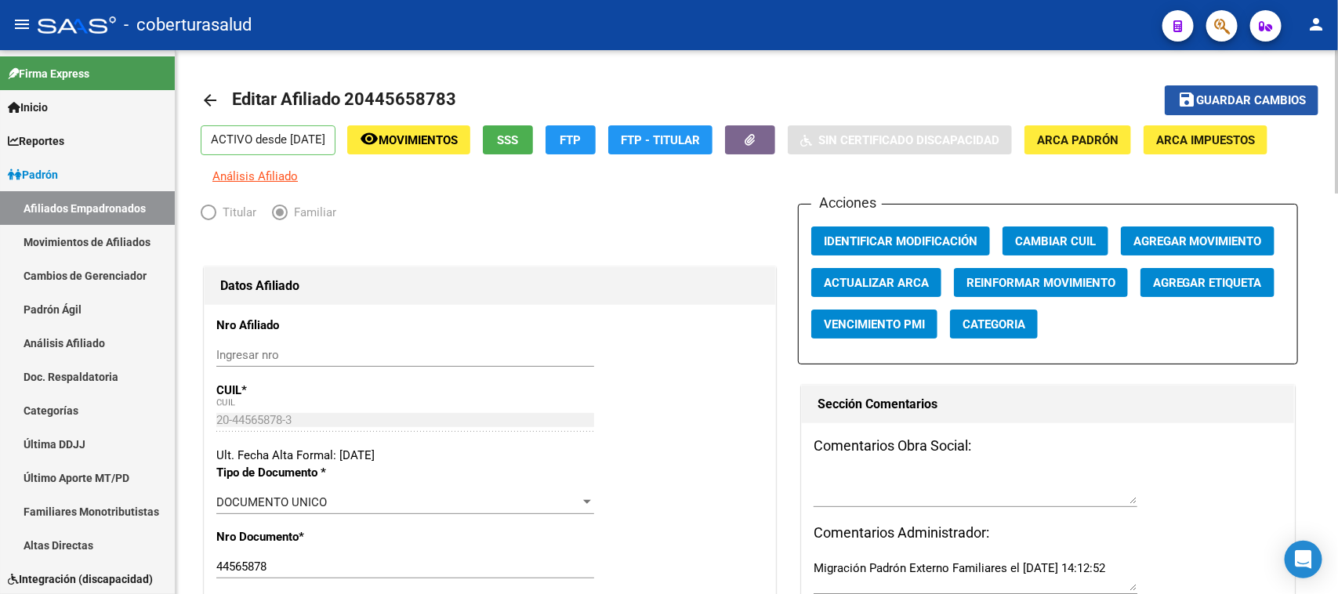
click at [1230, 98] on span "Guardar cambios" at bounding box center [1251, 101] width 110 height 14
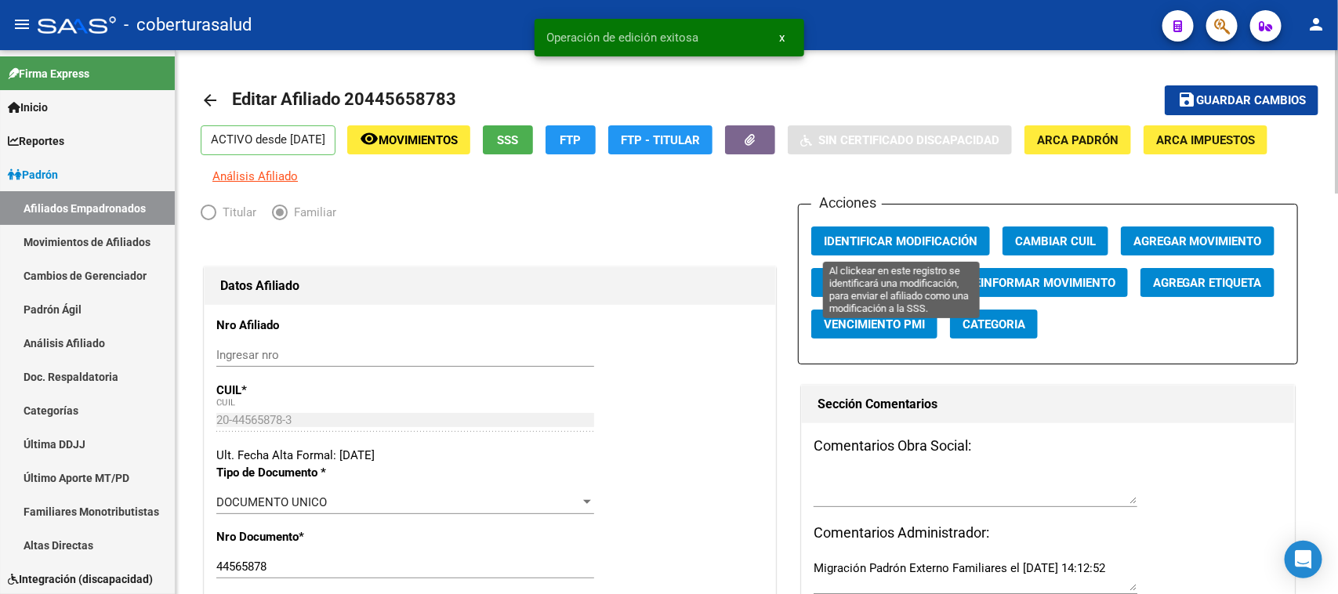
click at [878, 241] on span "Identificar Modificación" at bounding box center [901, 241] width 154 height 14
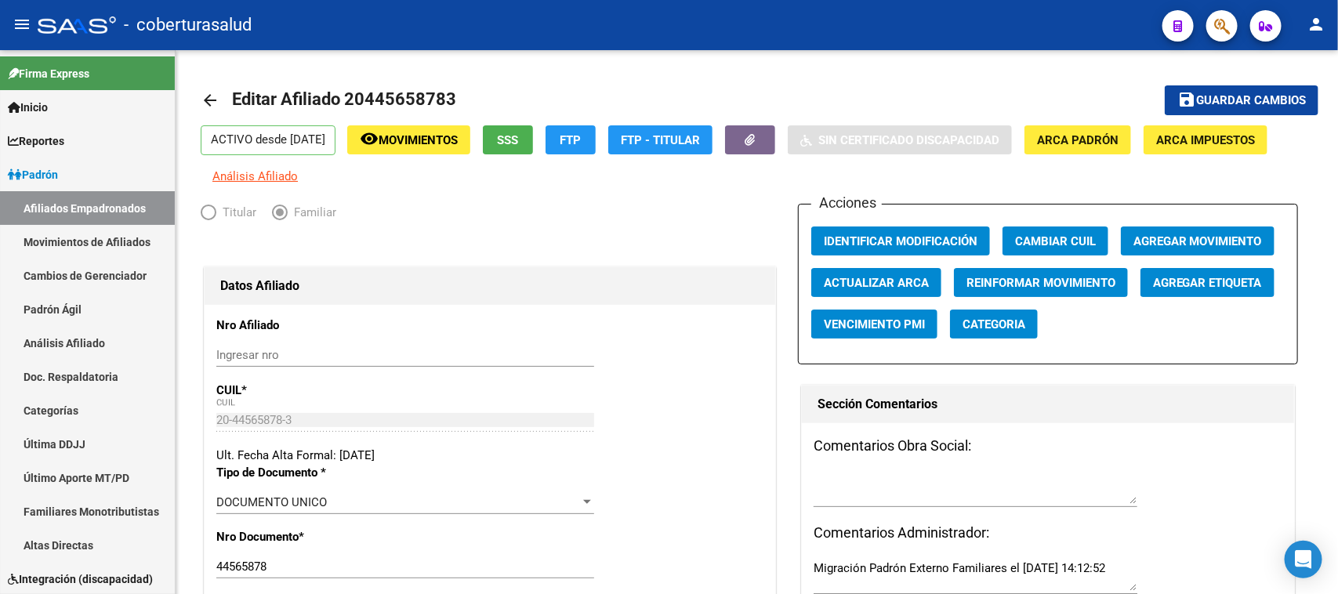
click at [1233, 41] on div at bounding box center [1215, 25] width 44 height 32
click at [1227, 17] on icon "button" at bounding box center [1222, 26] width 16 height 18
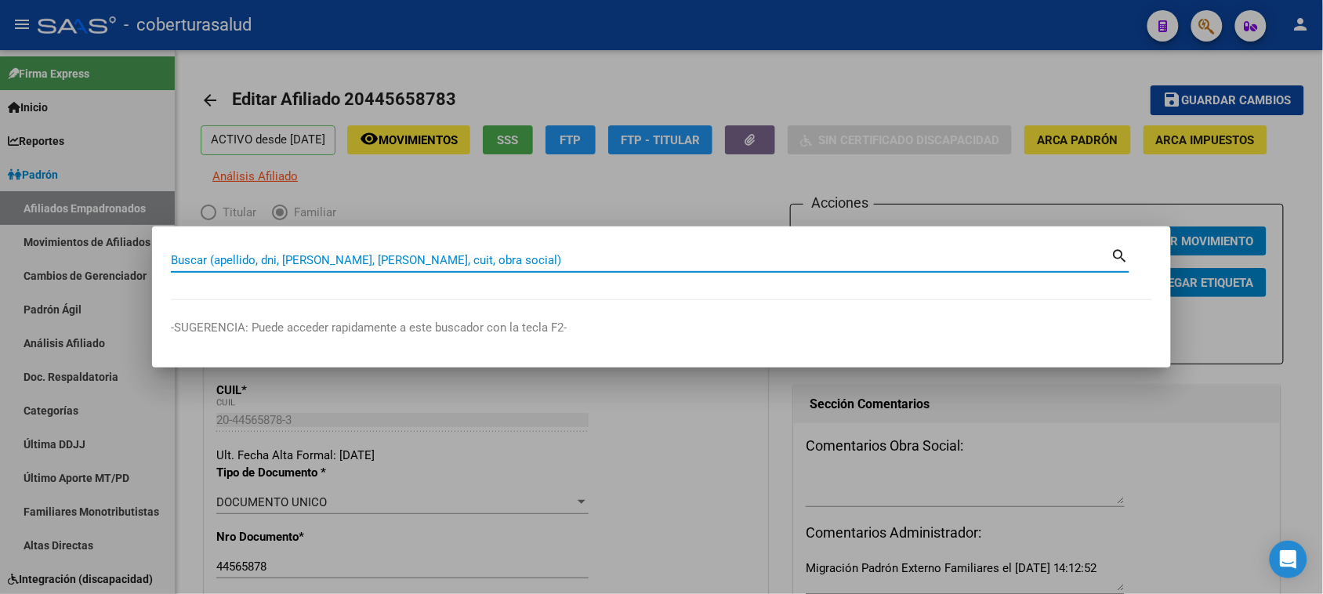
paste input "27276405883"
type input "27276405883"
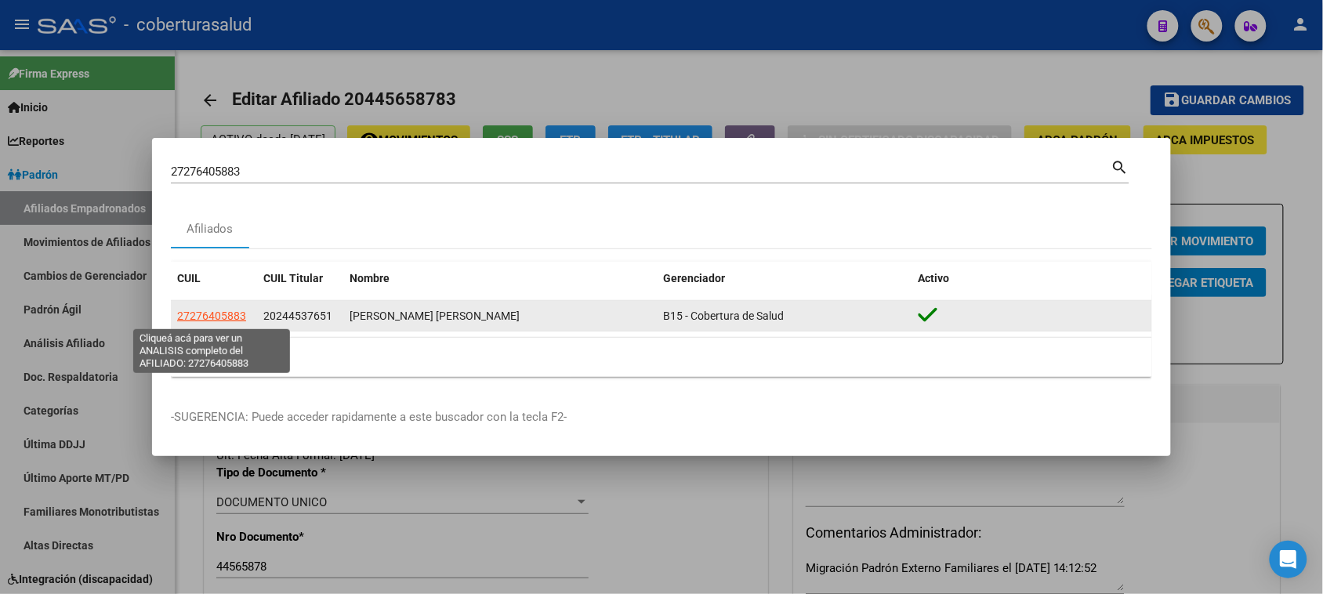
click at [217, 312] on span "27276405883" at bounding box center [211, 316] width 69 height 13
type textarea "27276405883"
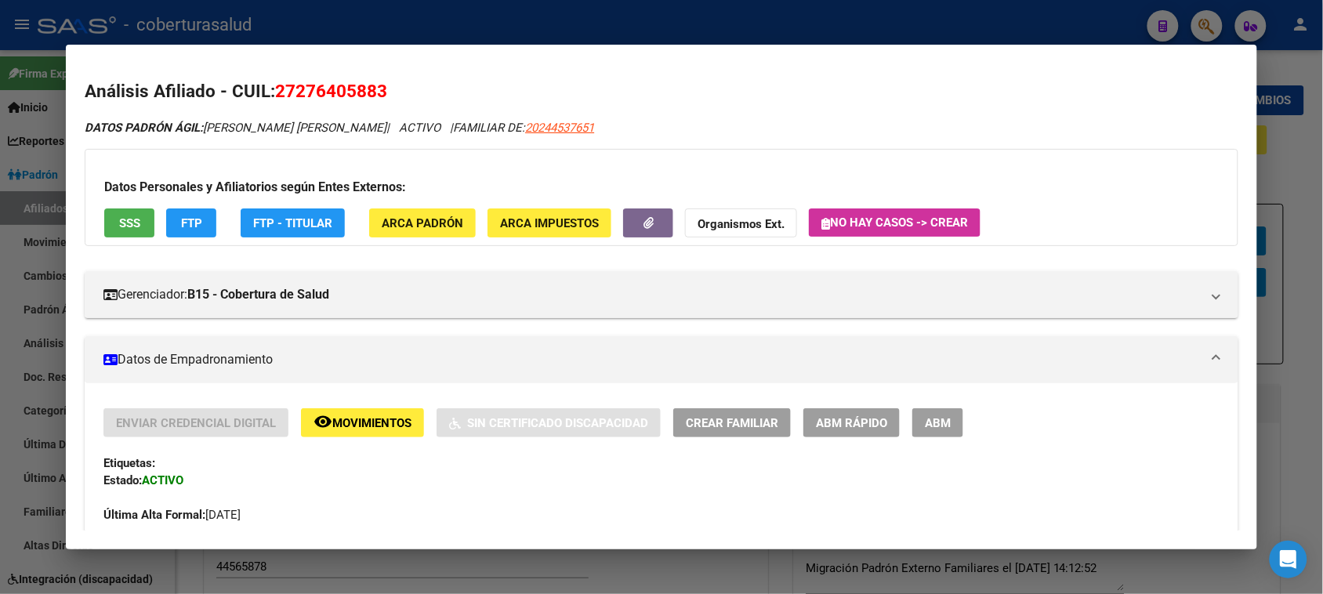
click at [941, 427] on span "ABM" at bounding box center [938, 423] width 26 height 14
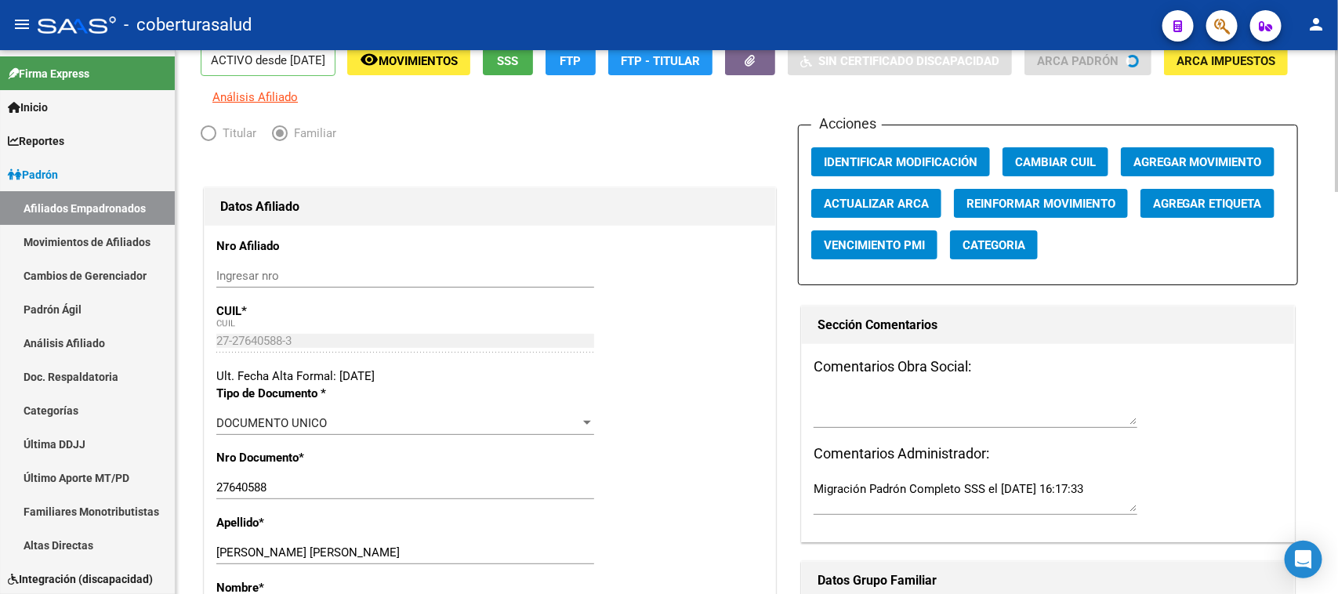
scroll to position [380, 0]
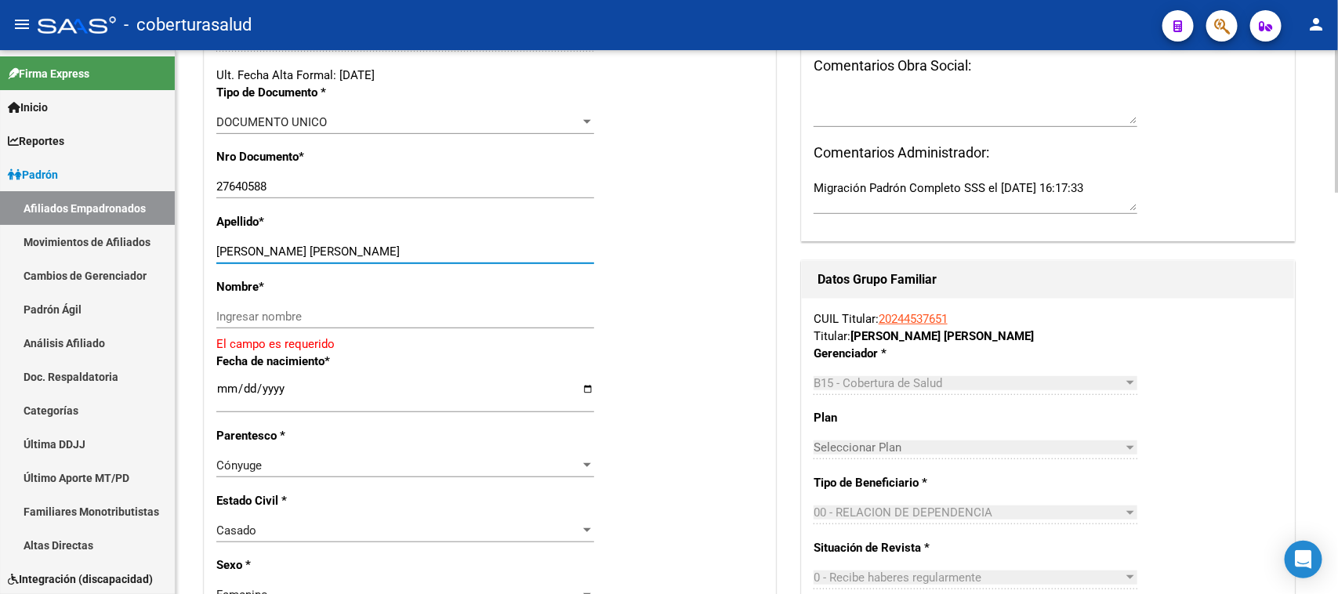
drag, startPoint x: 476, startPoint y: 255, endPoint x: 299, endPoint y: 252, distance: 176.3
click at [299, 252] on input "[PERSON_NAME] [PERSON_NAME]" at bounding box center [405, 251] width 378 height 14
type input "[PERSON_NAME]"
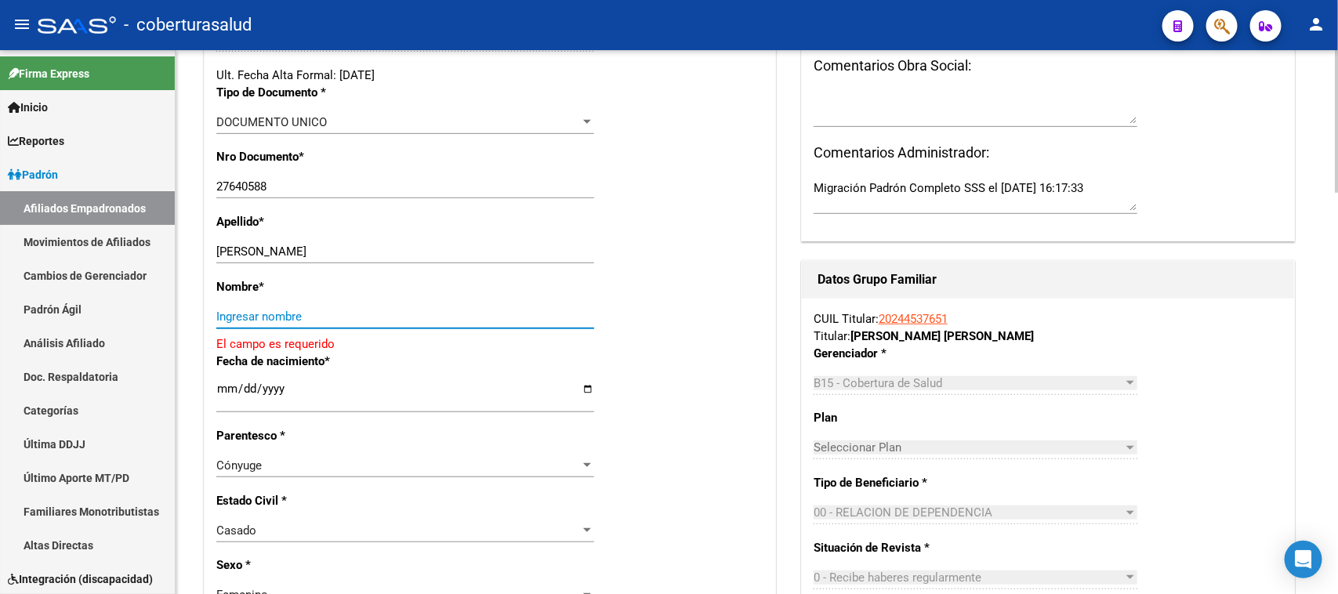
click at [299, 312] on input "Ingresar nombre" at bounding box center [405, 317] width 378 height 14
paste input "[PERSON_NAME]"
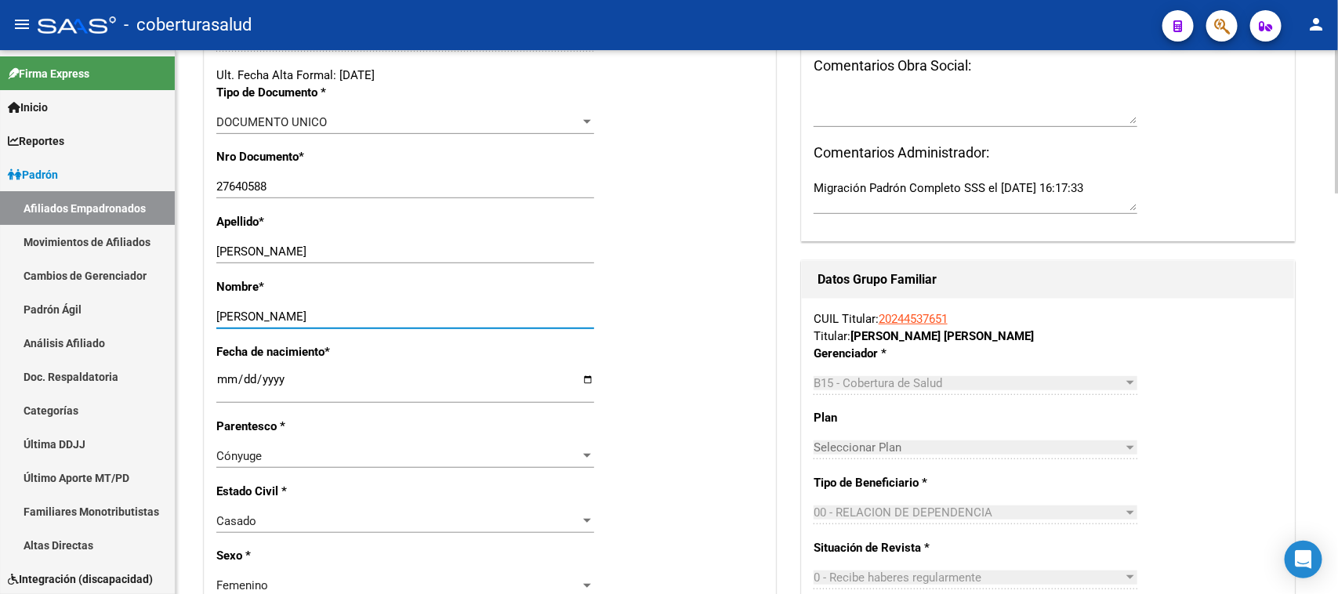
type input "[PERSON_NAME]"
click at [218, 382] on input "[DATE]" at bounding box center [405, 385] width 378 height 25
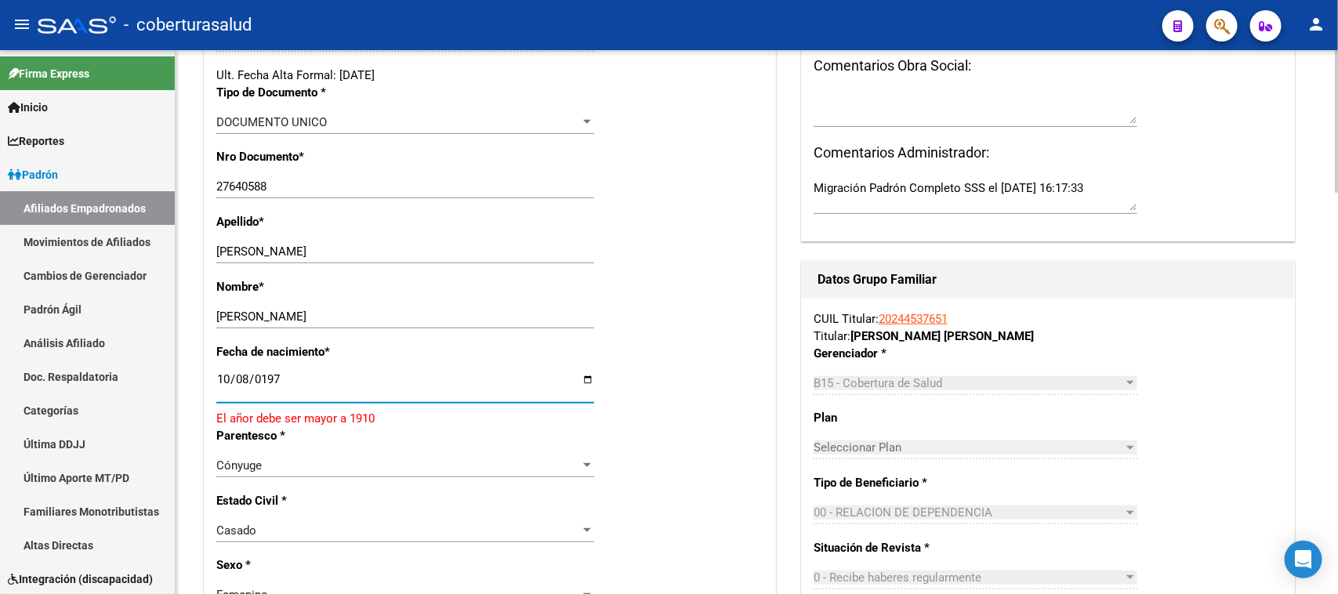
type input "[DATE]"
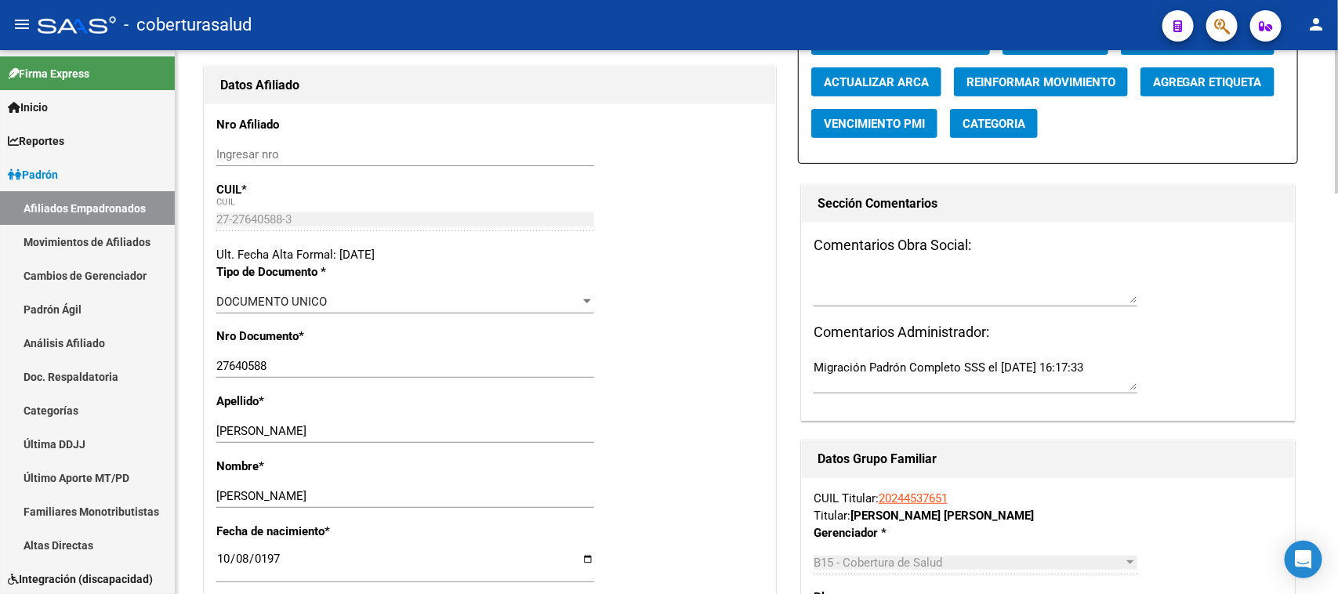
scroll to position [0, 0]
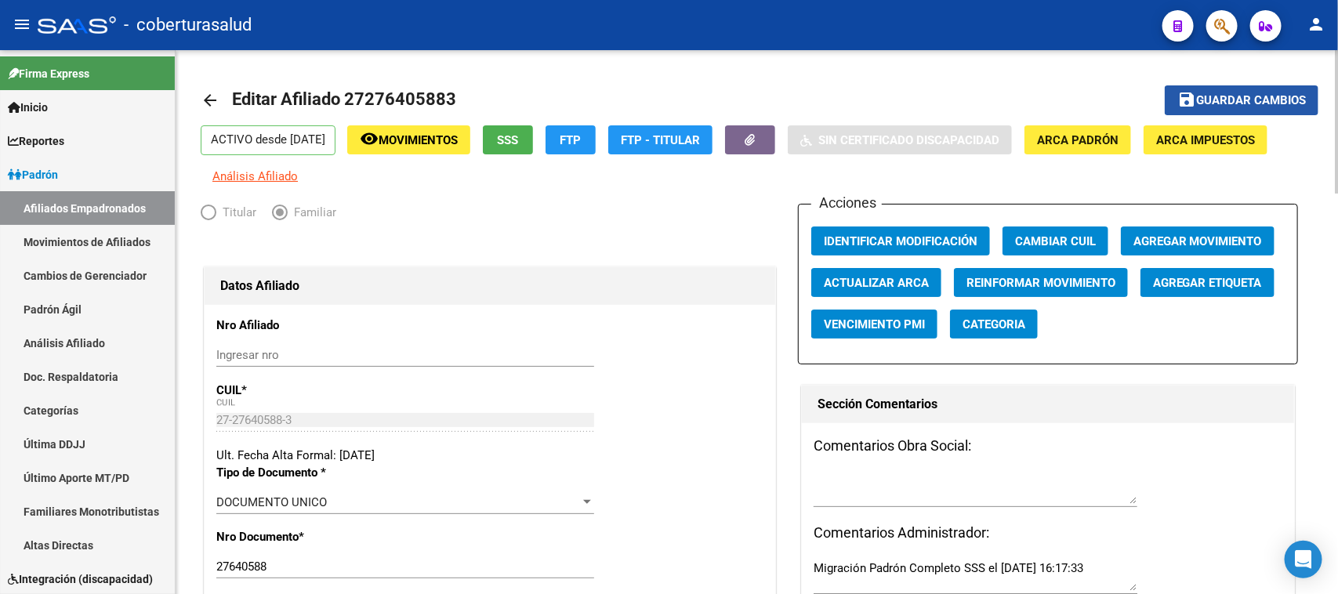
click at [1258, 87] on button "save Guardar cambios" at bounding box center [1241, 99] width 154 height 29
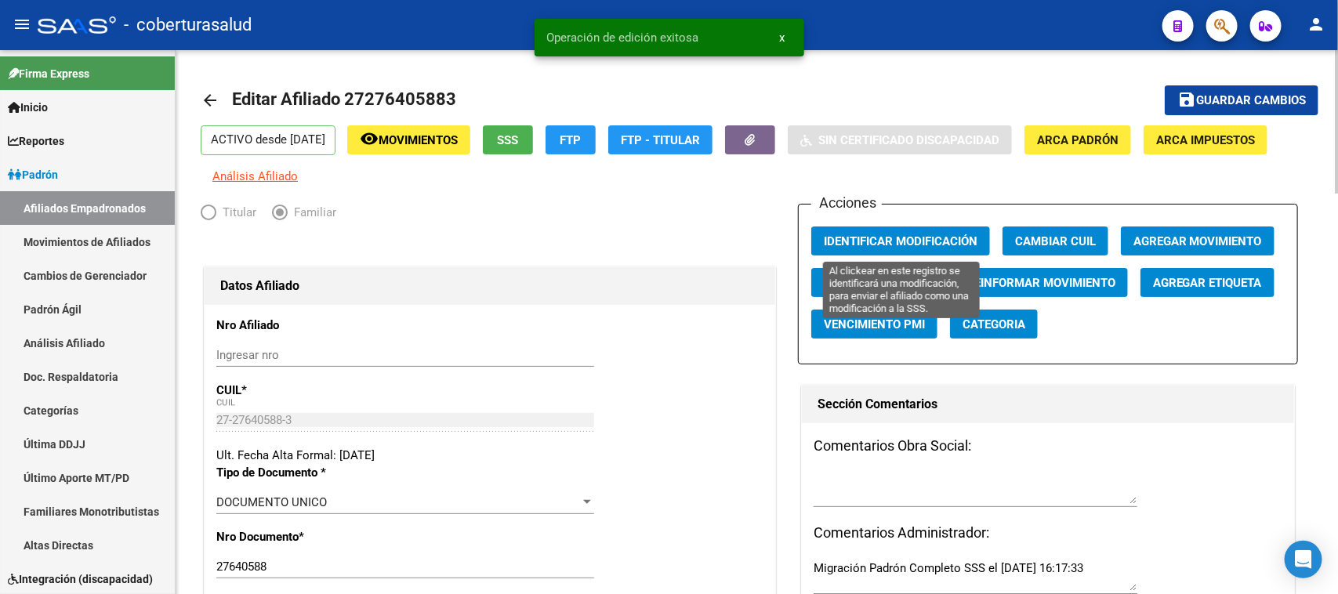
click at [922, 239] on span "Identificar Modificación" at bounding box center [901, 241] width 154 height 14
